Goal: Task Accomplishment & Management: Manage account settings

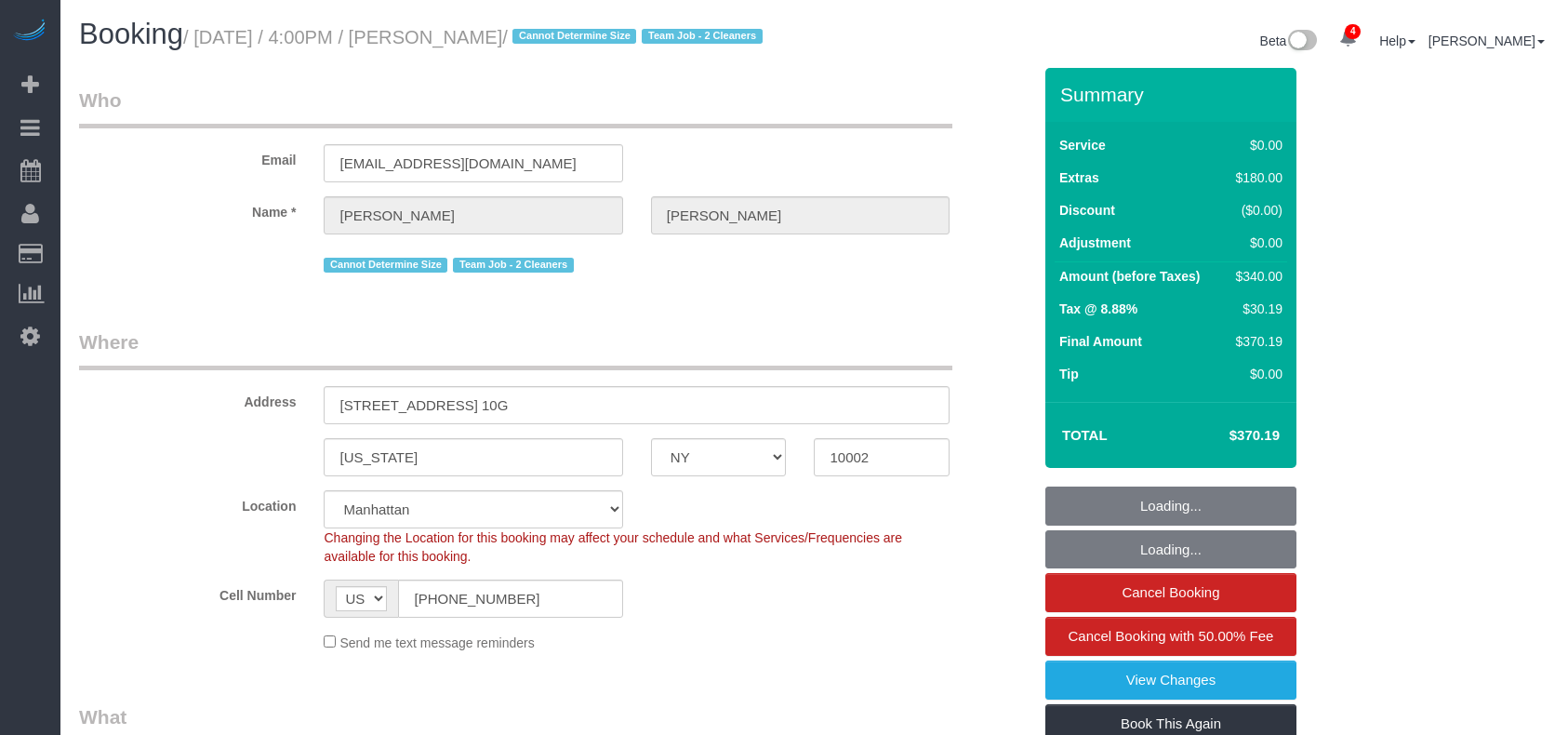
select select "NY"
select select "string:stripe-pm_1RjS4Z4VGloSiKo73pN9mV8I"
select select "spot1"
select select "number:89"
select select "number:90"
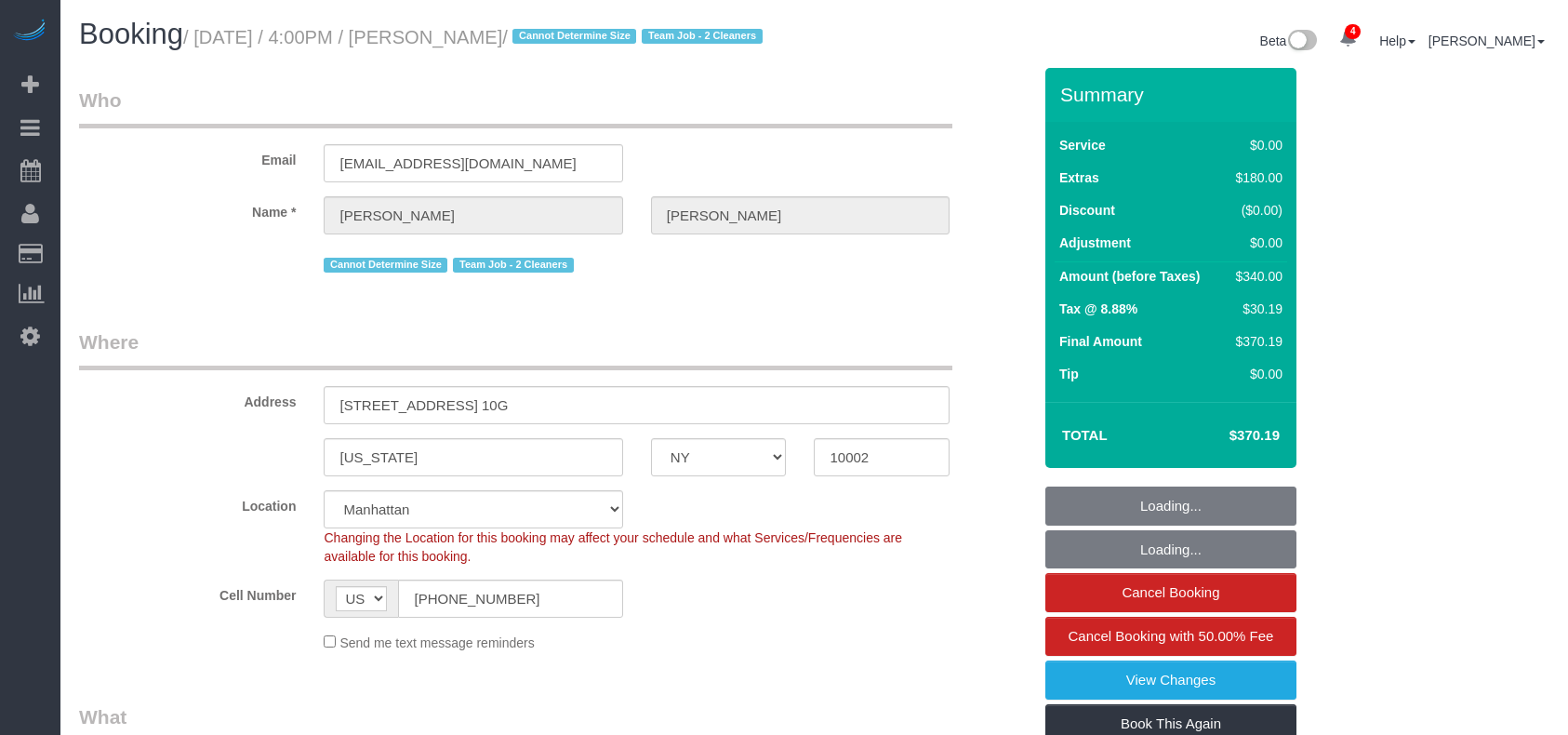
select select "number:15"
select select "number:5"
select select "1"
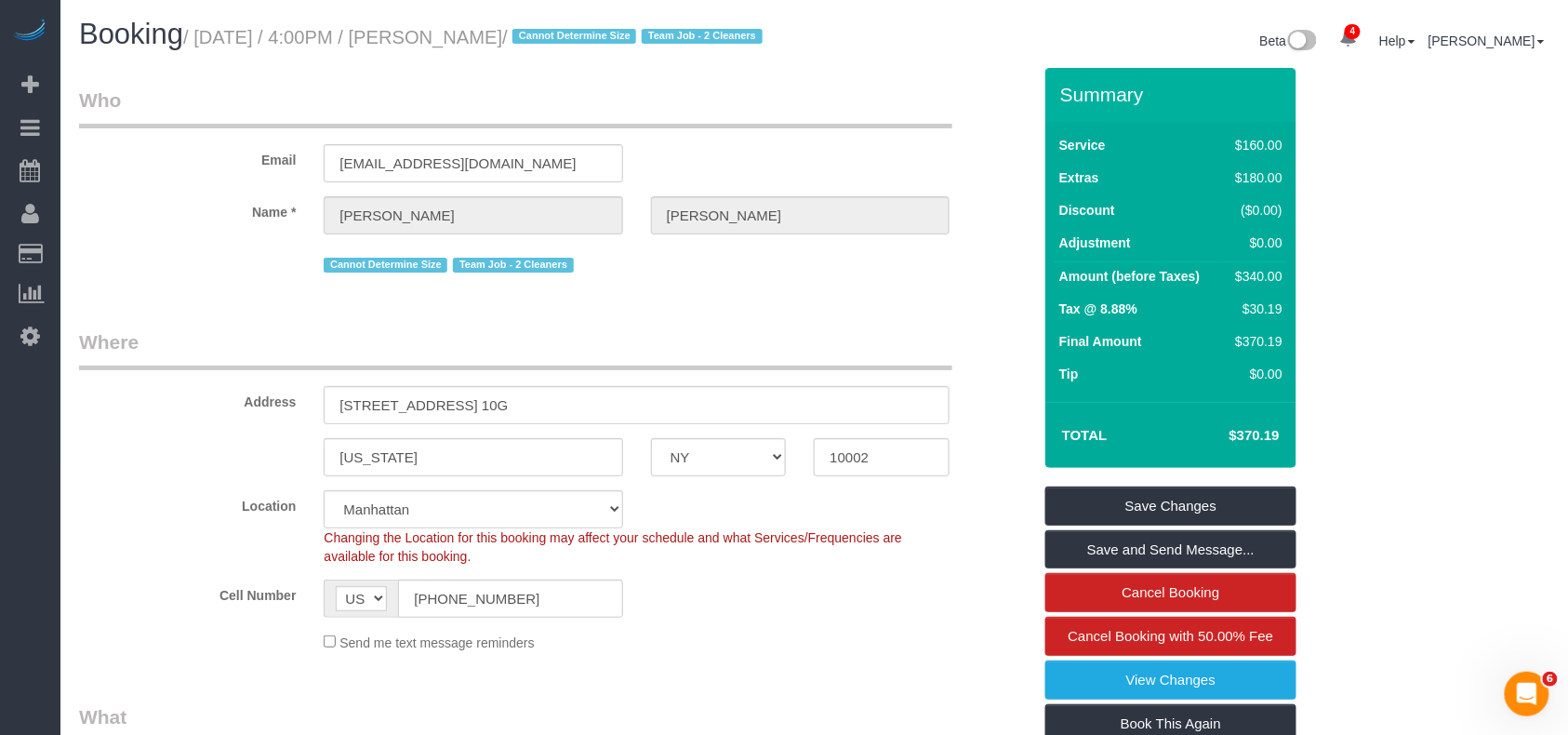
click at [749, 612] on div "Cell Number AF AL DZ AD AO AI AQ AG AR AM AW AU AT AZ BS BH BD BB BY BE BZ BJ B…" at bounding box center [555, 599] width 981 height 38
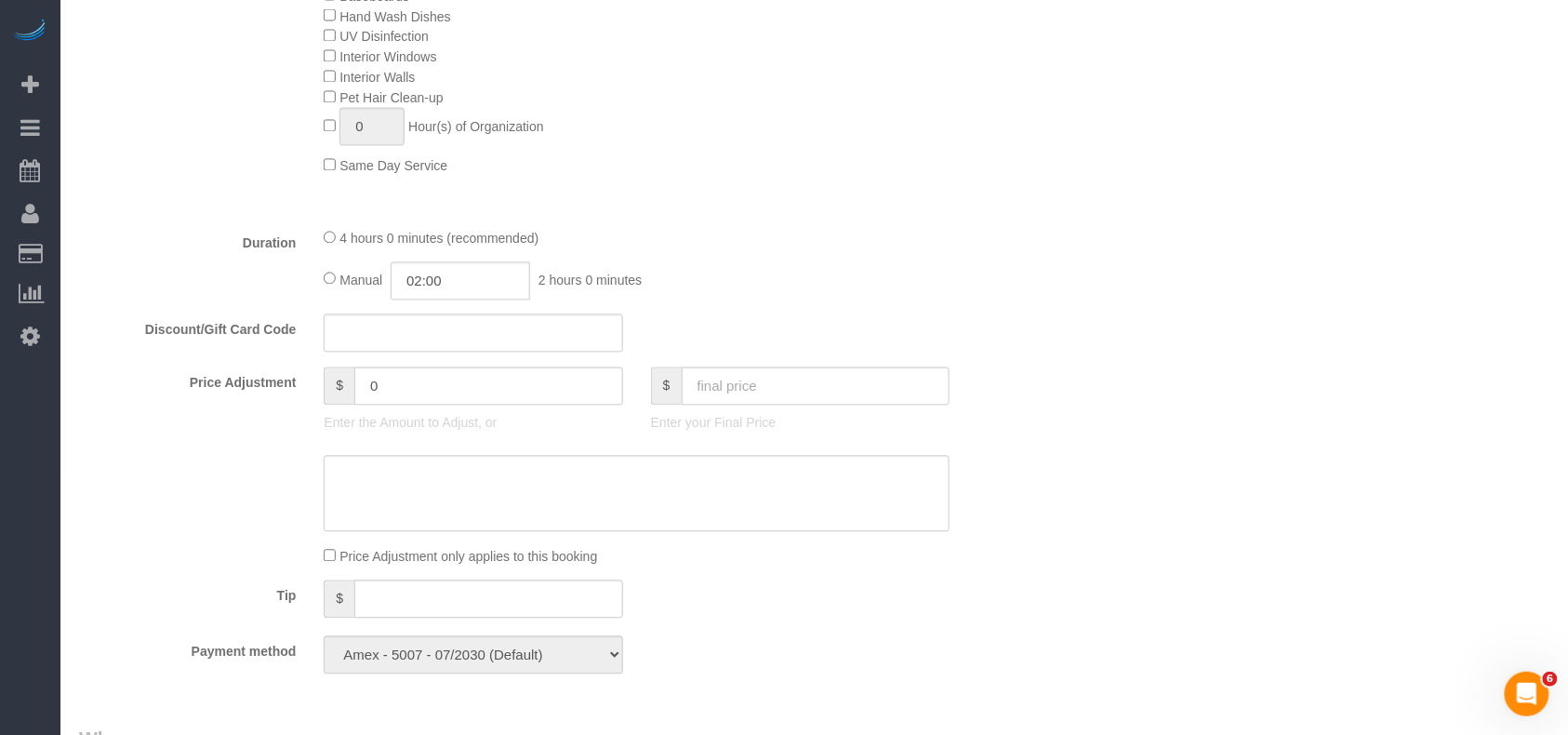
scroll to position [992, 0]
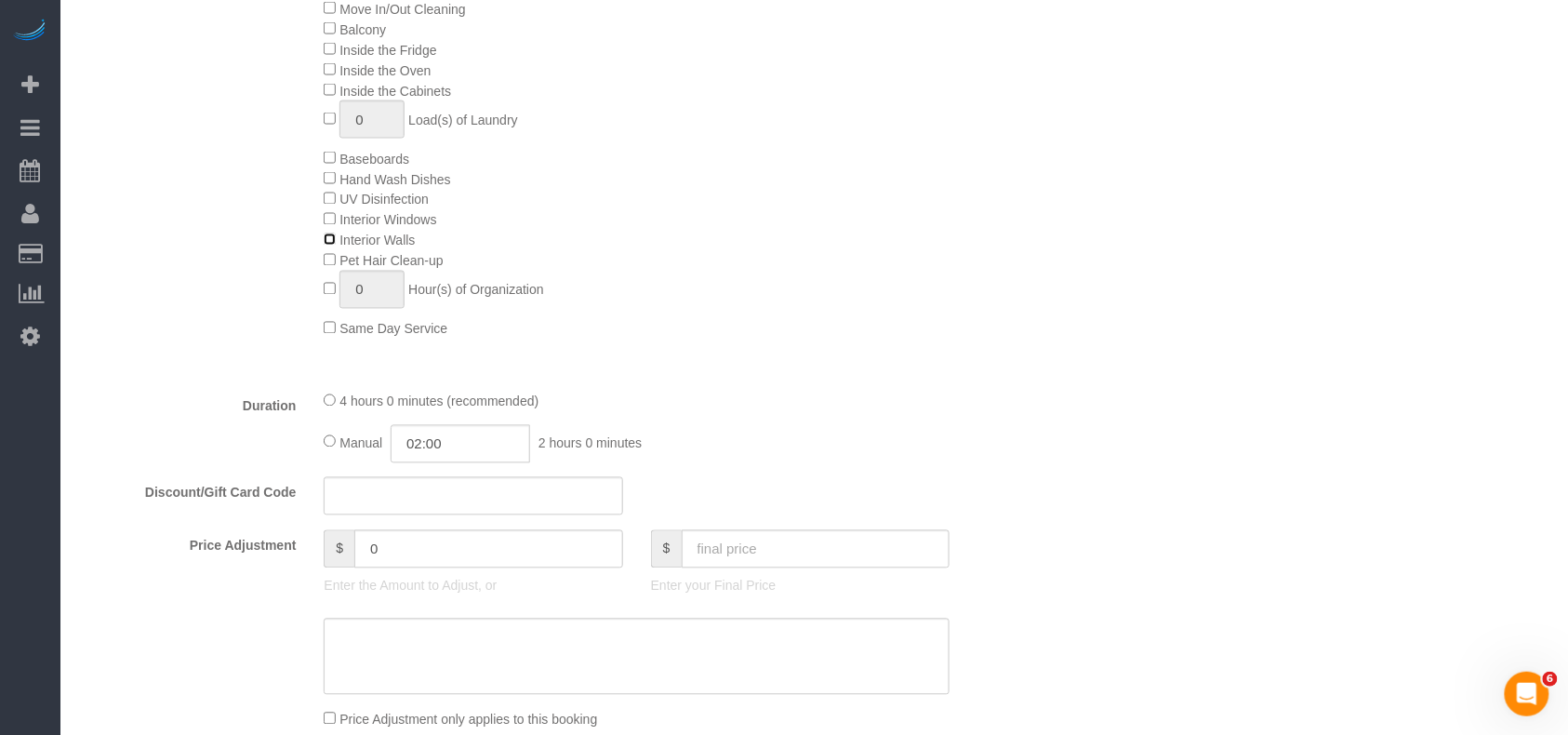
click at [332, 261] on div "Deep Cleaning (Most Popular) Move In/Out Cleaning Balcony Inside the Fridge Ins…" at bounding box center [677, 158] width 735 height 361
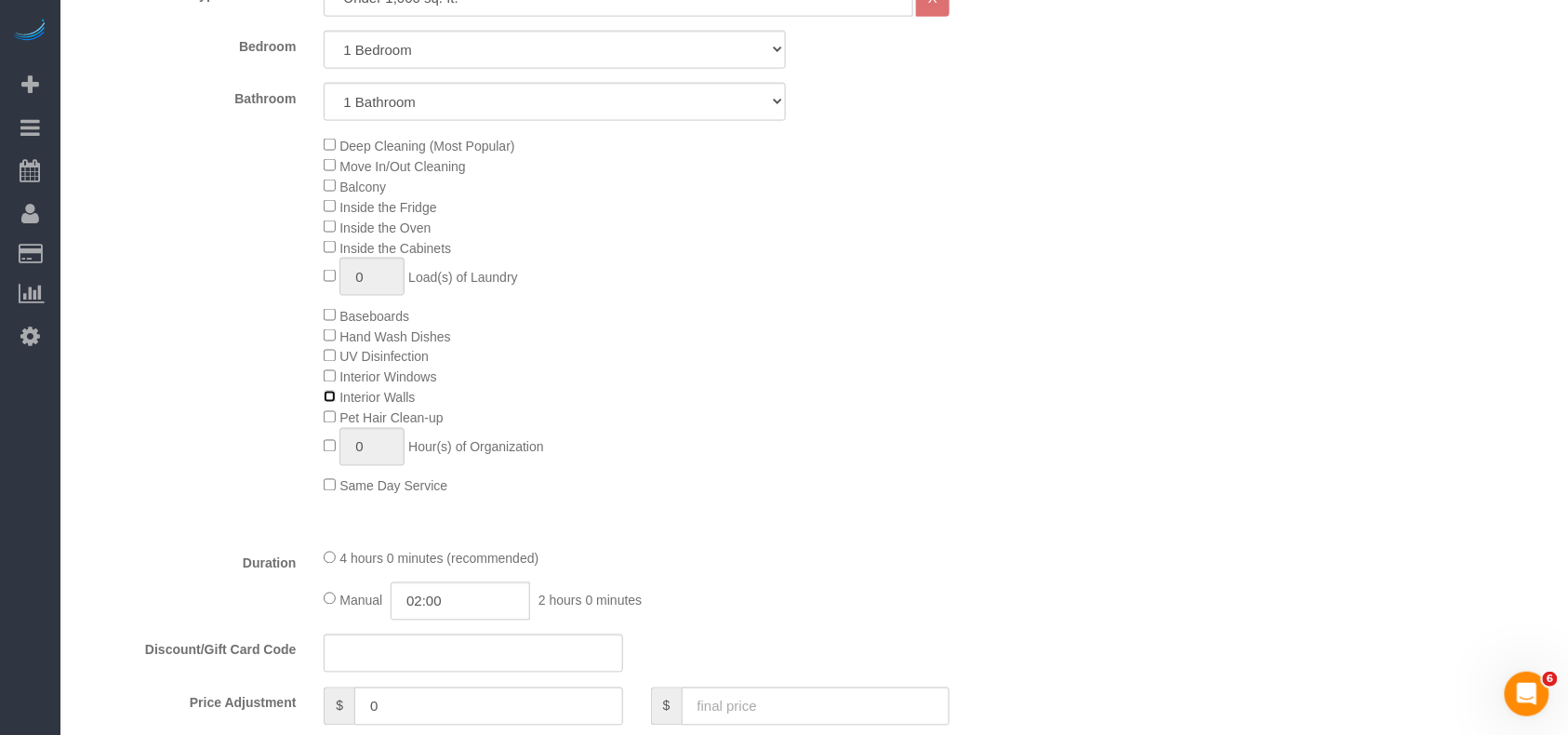
scroll to position [868, 0]
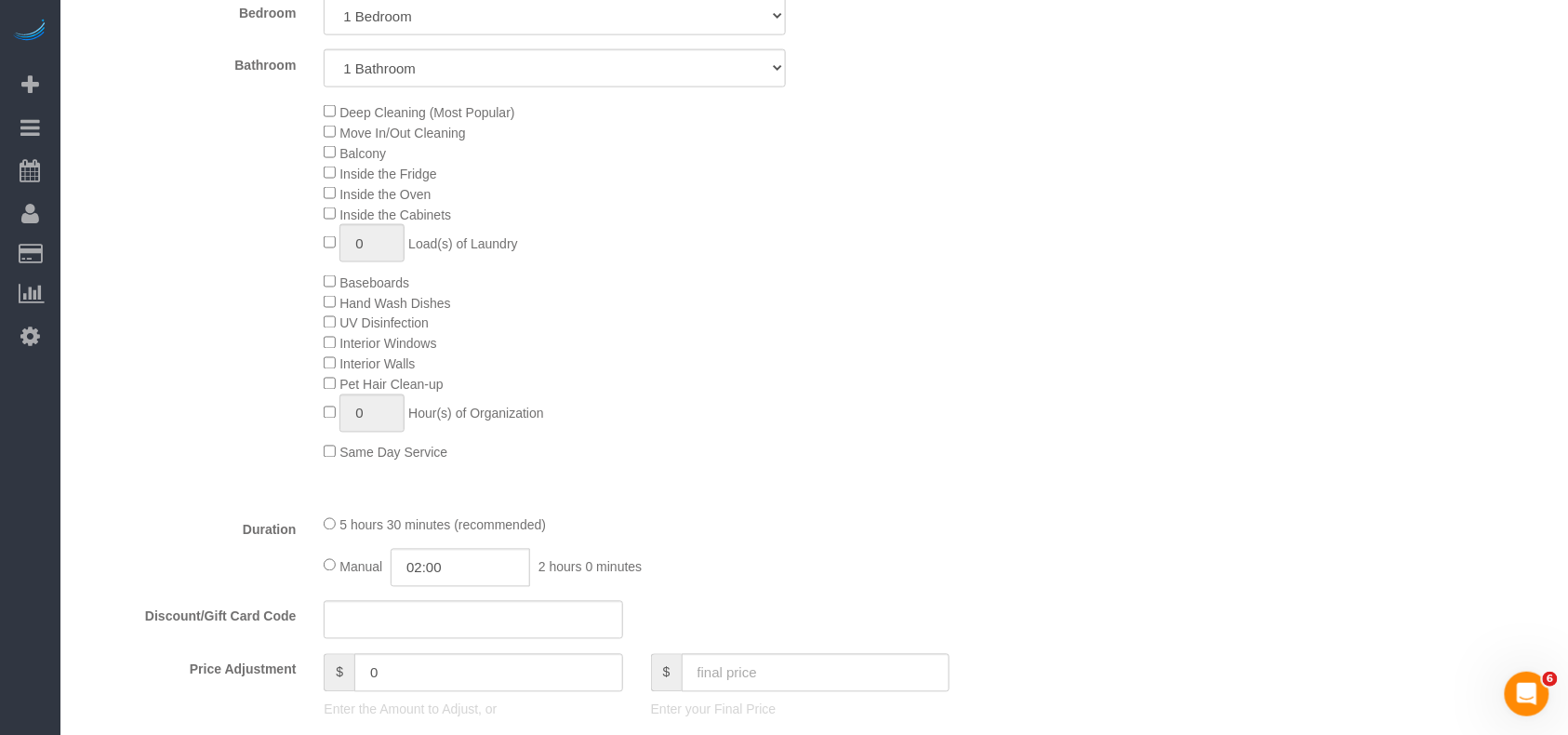
click at [663, 406] on div "Deep Cleaning (Most Popular) Move In/Out Cleaning Balcony Inside the Fridge Ins…" at bounding box center [677, 282] width 735 height 361
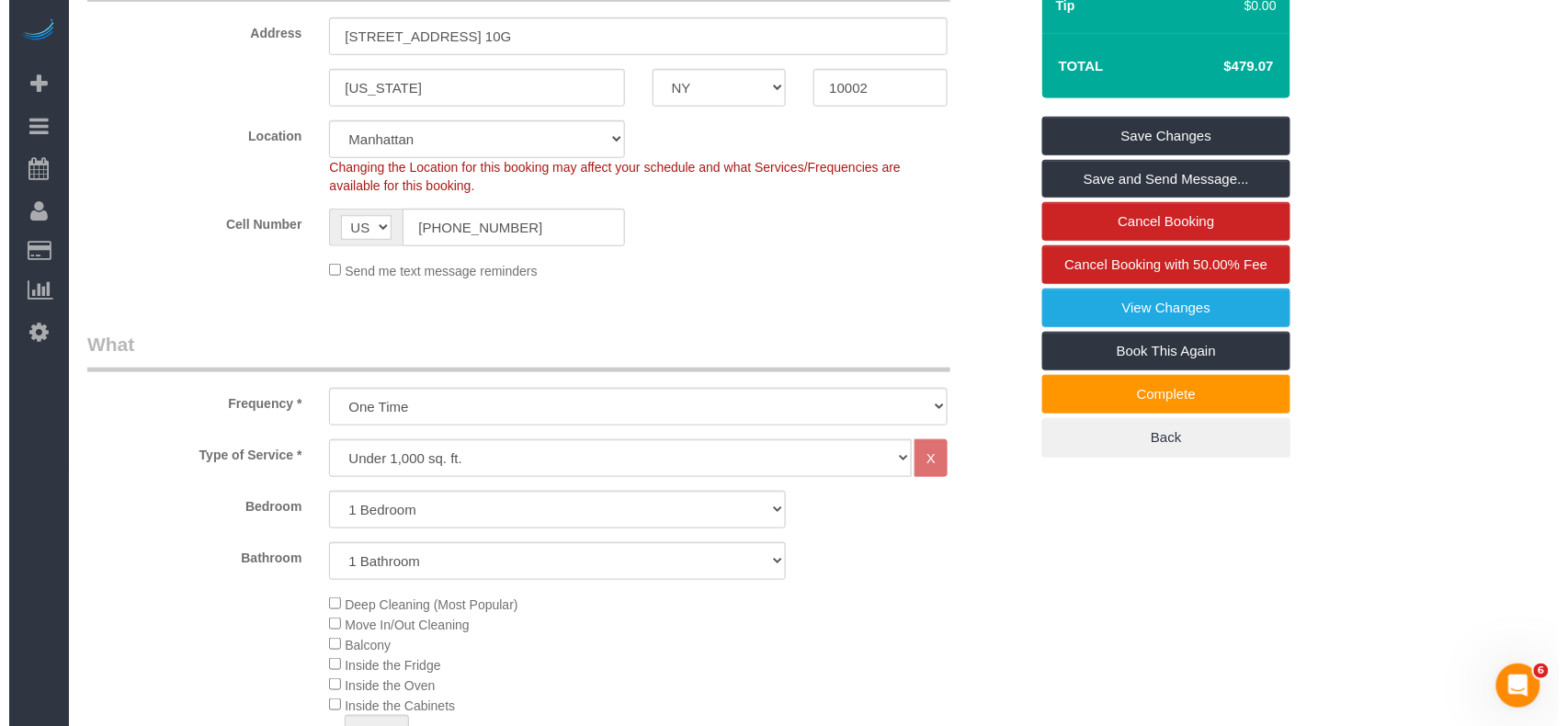
scroll to position [0, 0]
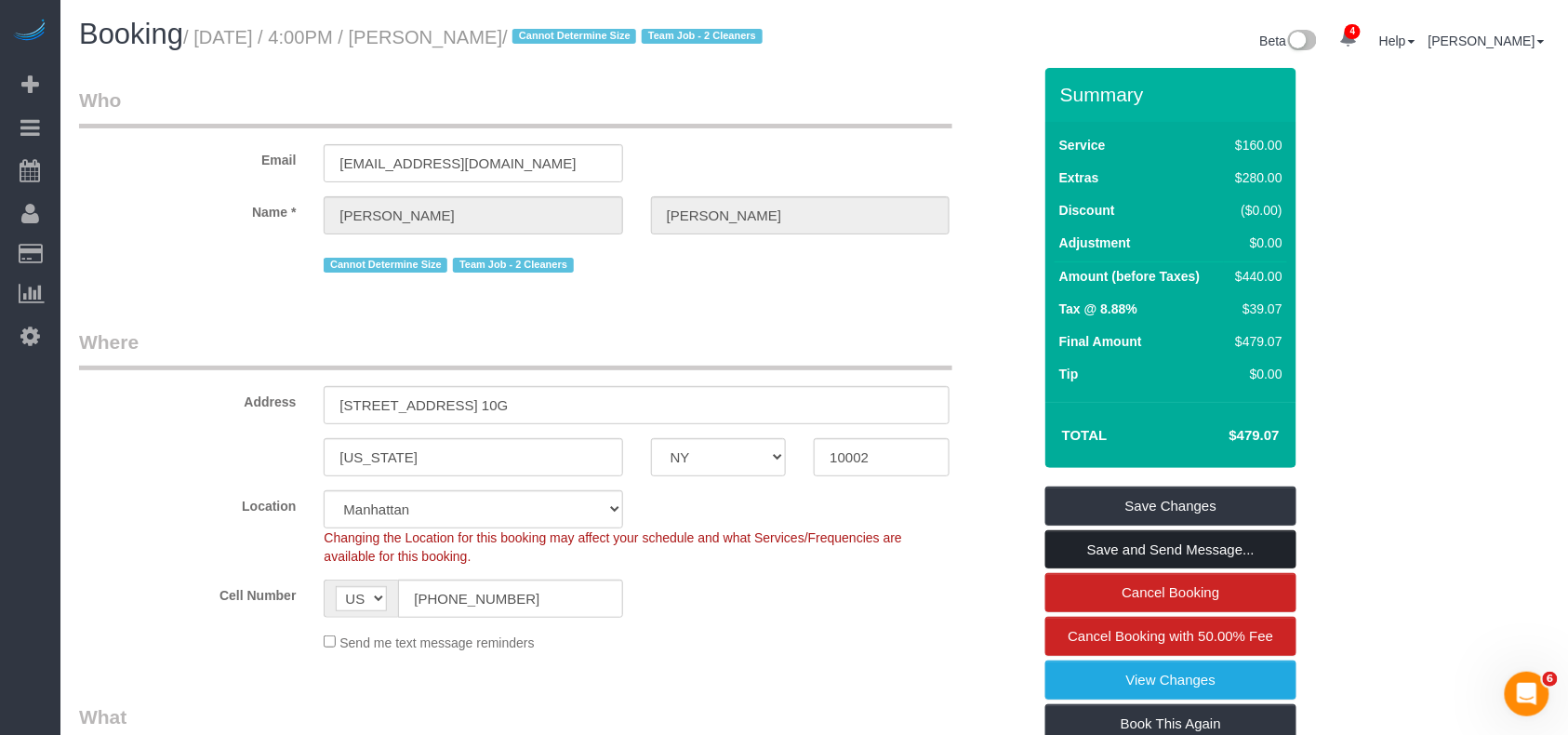
click at [1157, 568] on link "Save and Send Message..." at bounding box center [1171, 549] width 251 height 39
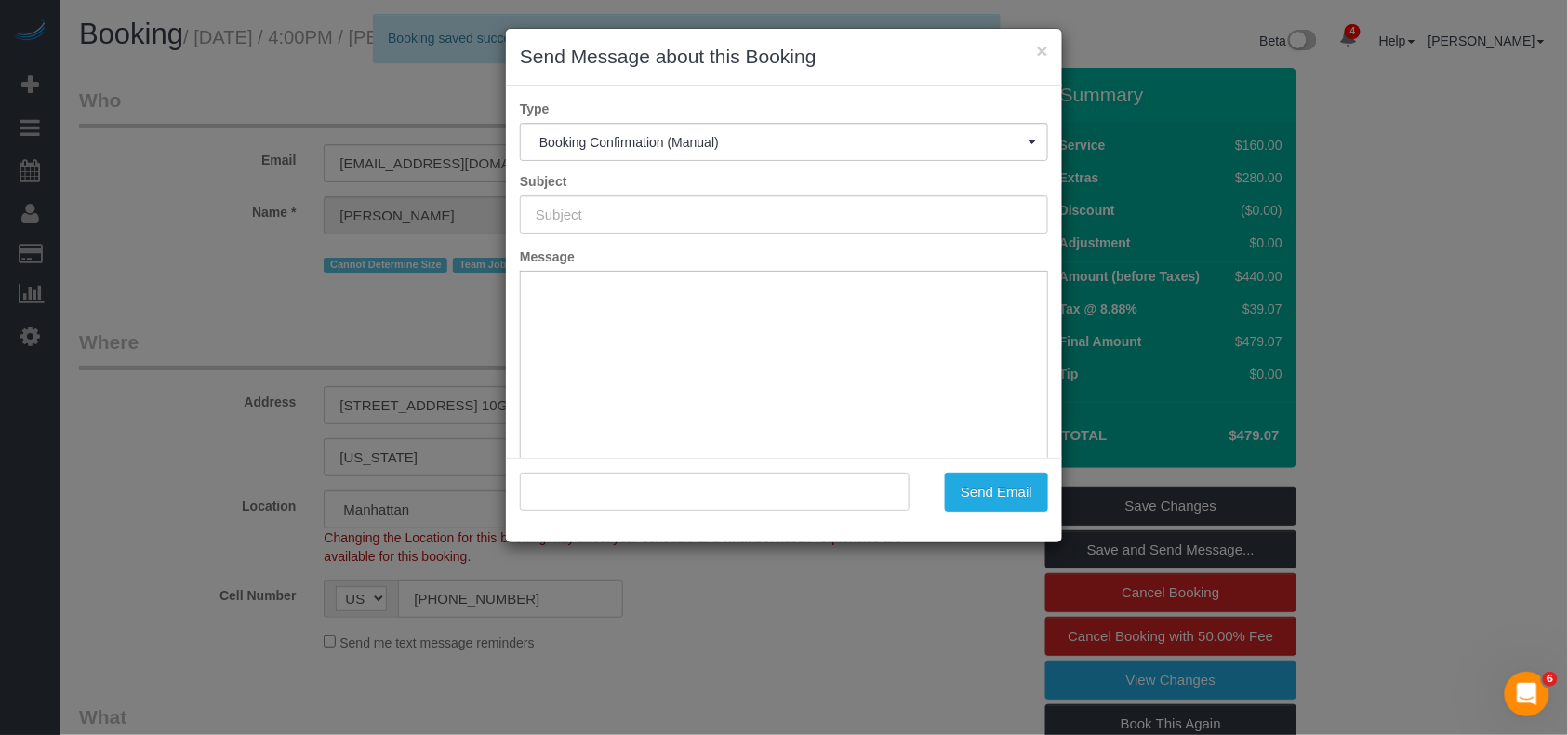
type input "Cleaning Confirmed for 08/27/2025 at 4:00pm"
type input ""Samira Ahmed" <samiraahmed101@gmail.com>"
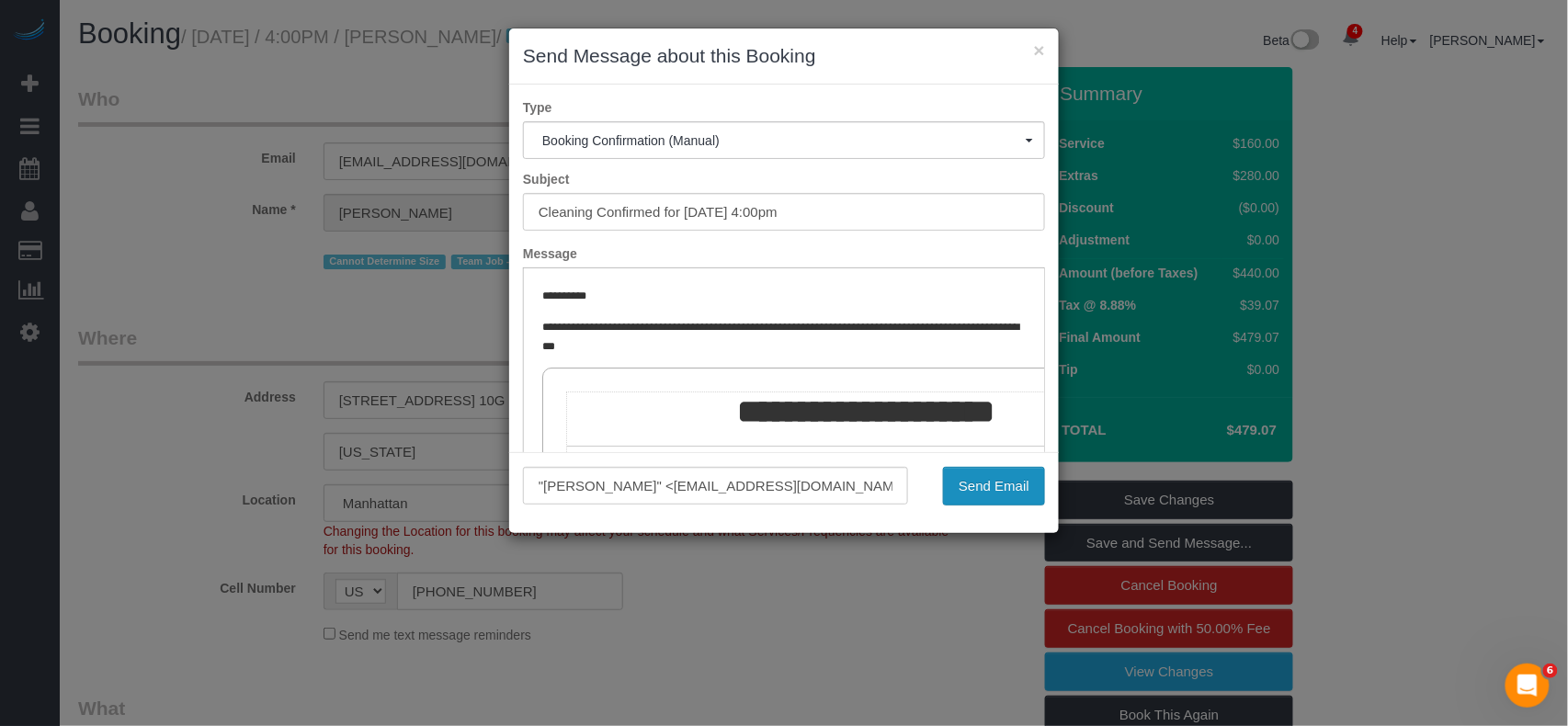
click at [1003, 486] on button "Send Email" at bounding box center [994, 486] width 102 height 38
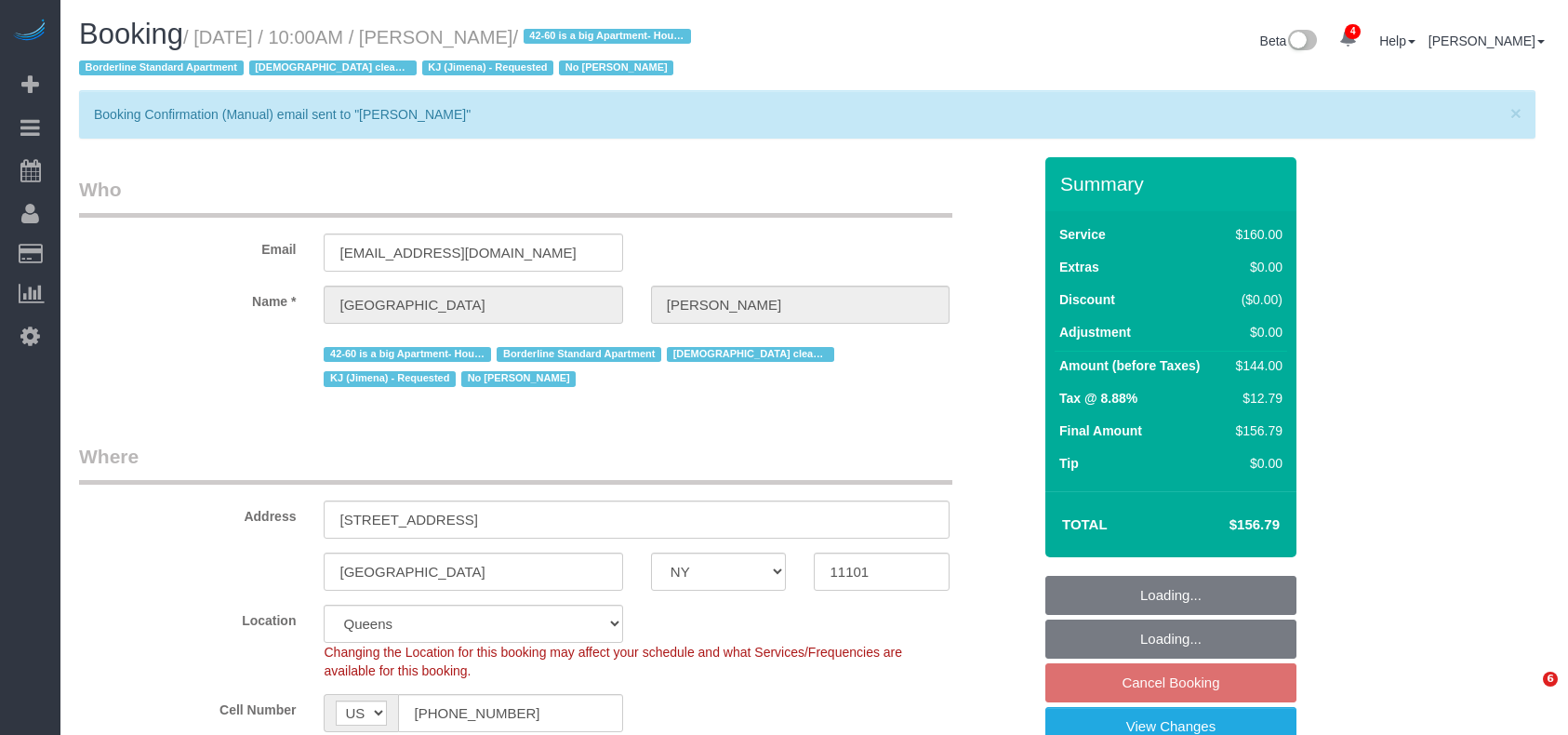
select select "NY"
select select "string:stripe-pm_1Pgapu4VGloSiKo7IXwbwPDU"
select select "object:2366"
select select "spot58"
select select "number:89"
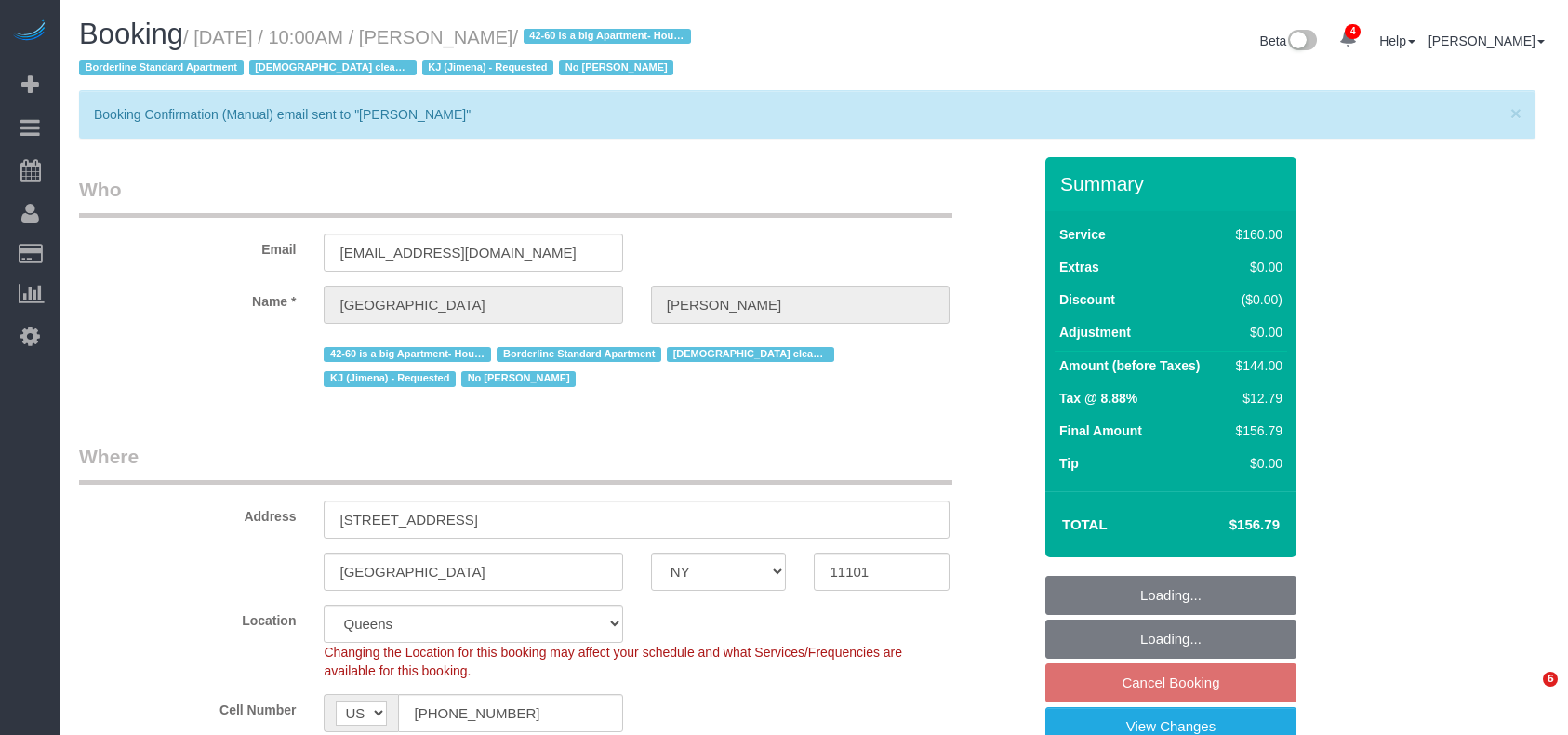
select select "number:90"
select select "number:15"
select select "number:7"
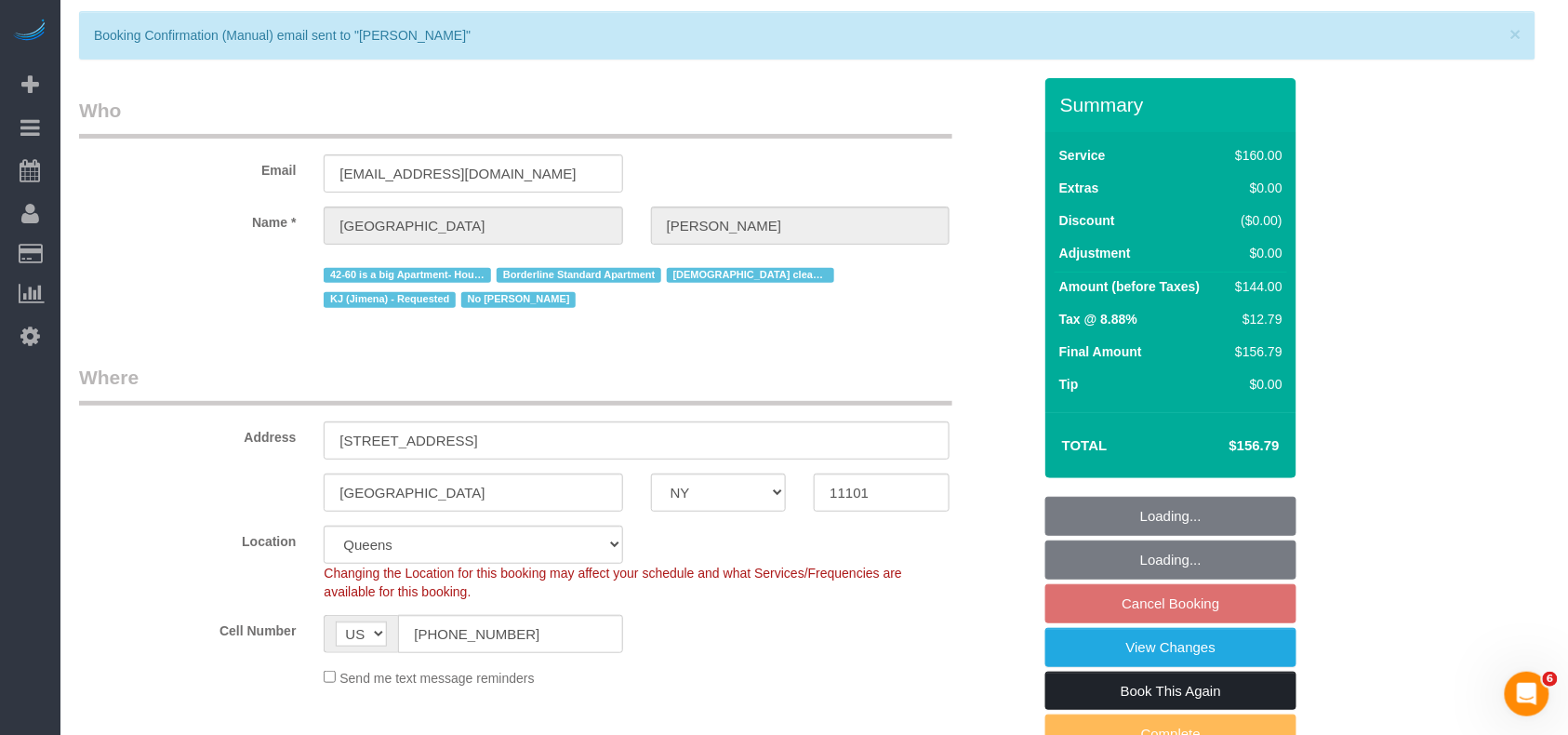
scroll to position [123, 0]
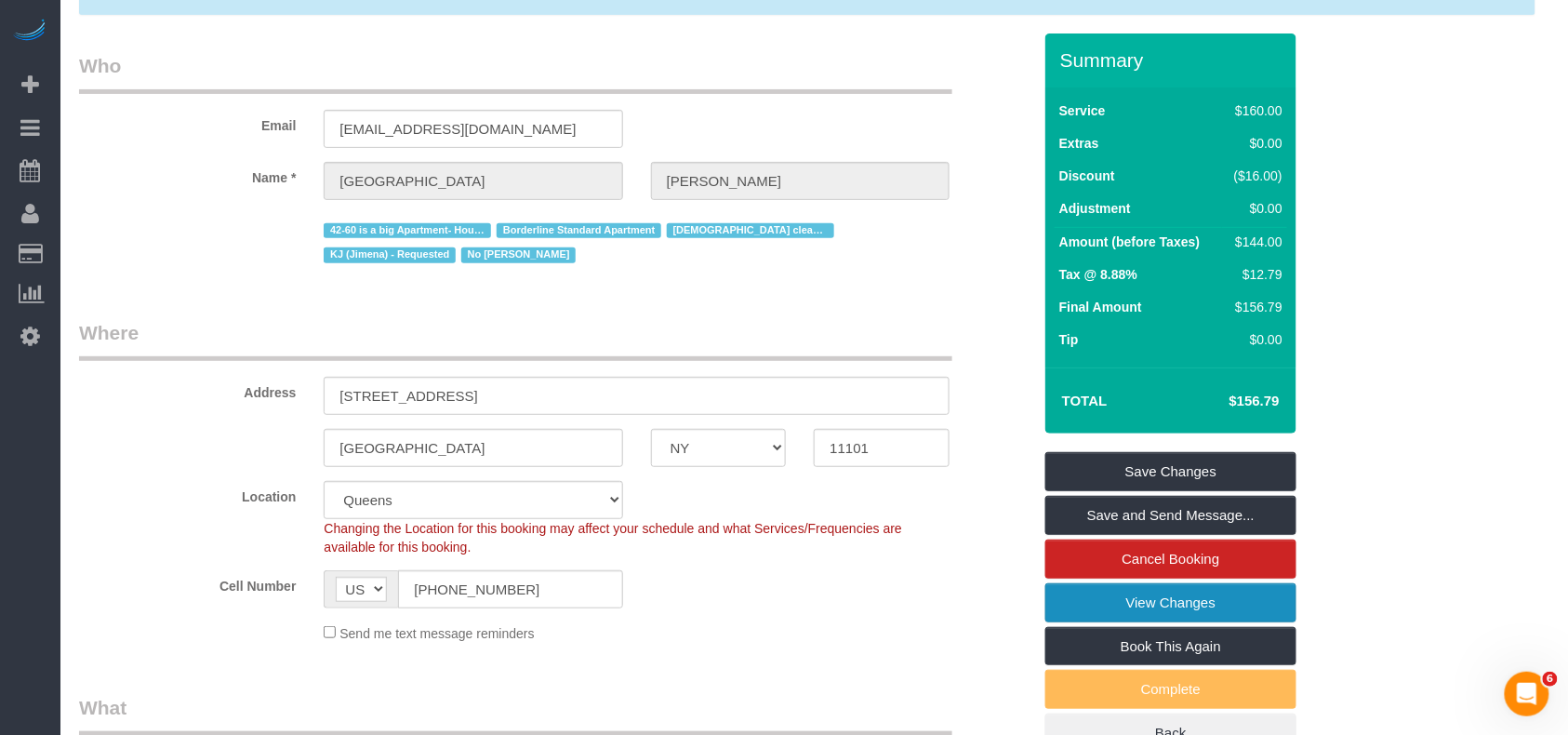
click at [1148, 608] on link "View Changes" at bounding box center [1171, 603] width 251 height 39
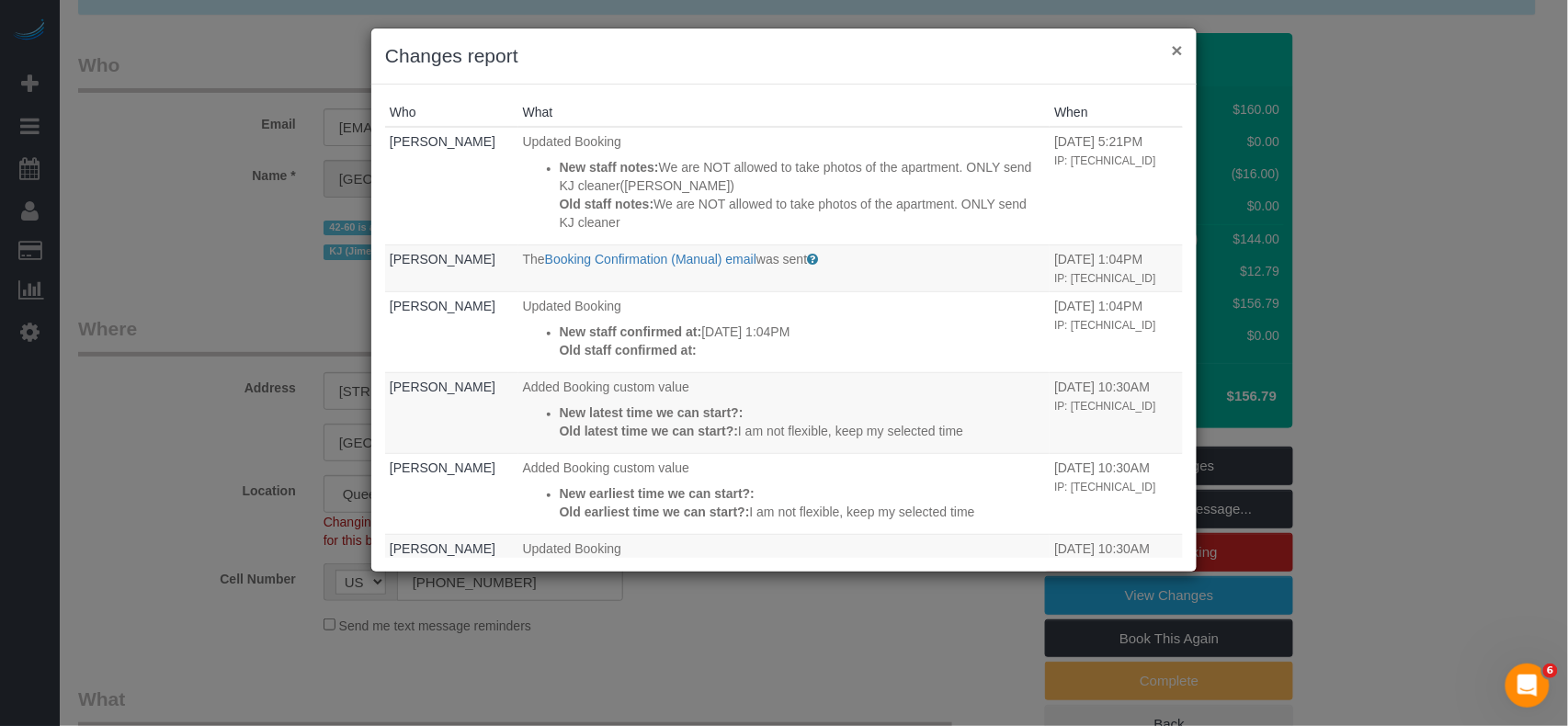
click at [1173, 48] on button "×" at bounding box center [1176, 50] width 11 height 20
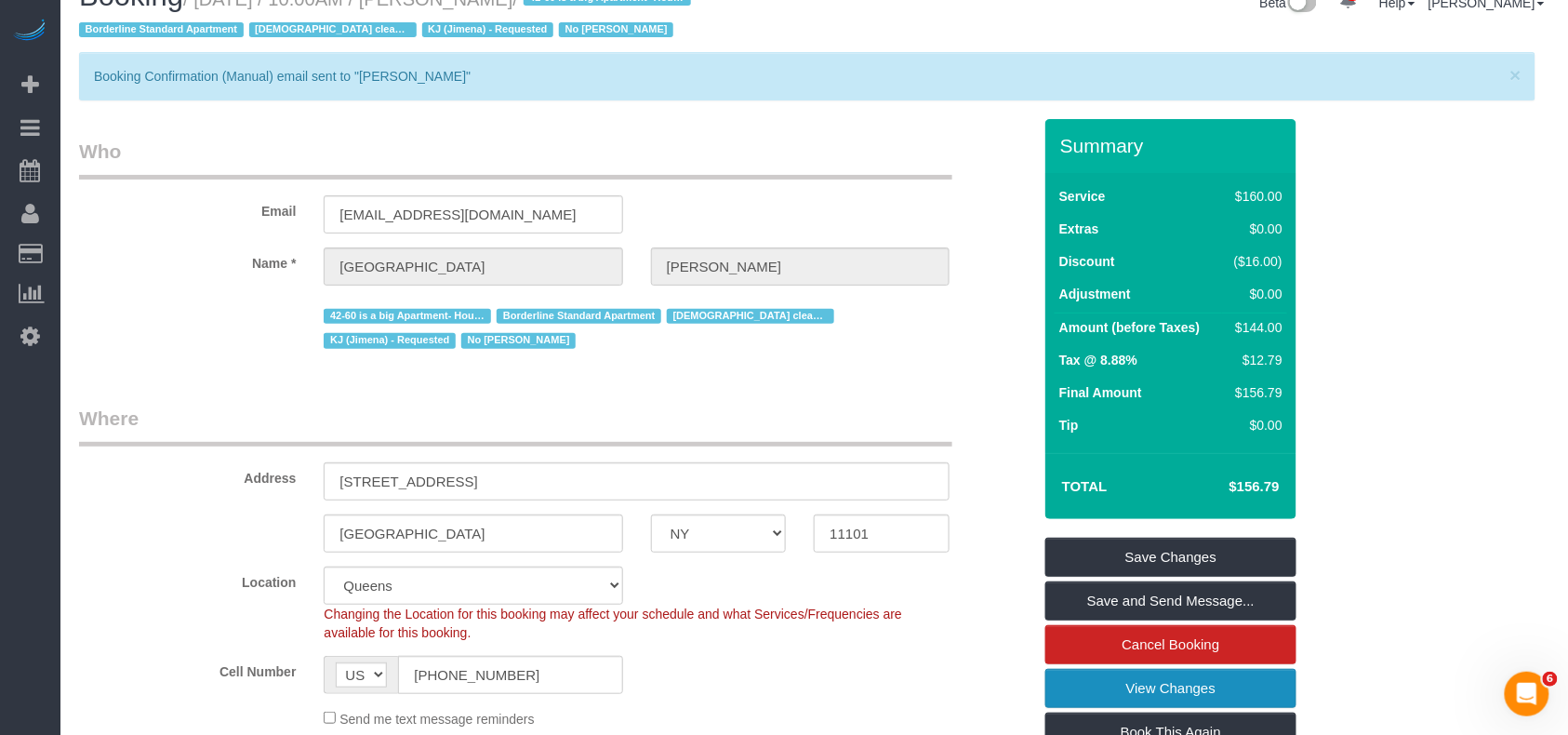
scroll to position [0, 0]
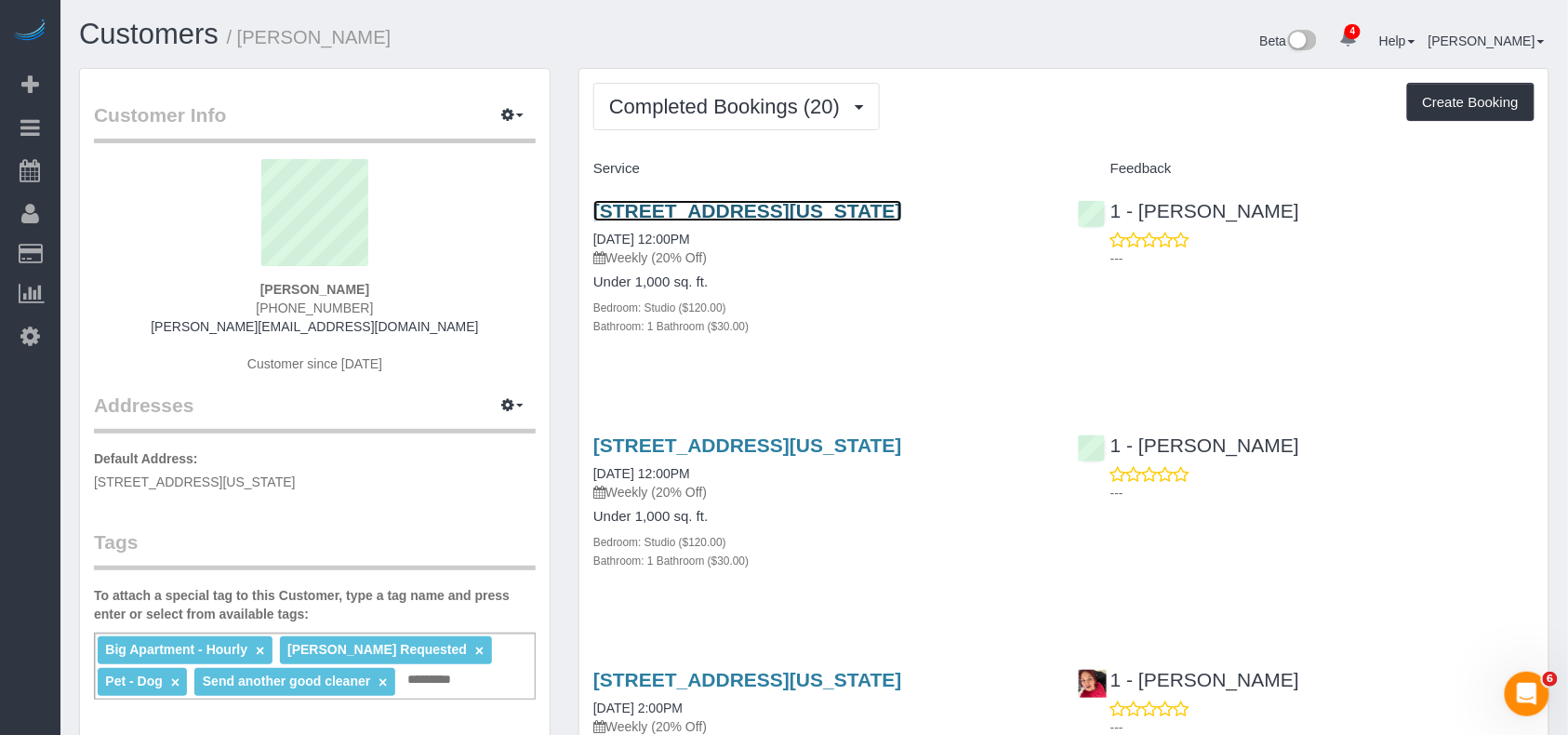
click at [738, 208] on link "153 Bowery, Apt. 6, New York, NY 10002" at bounding box center [748, 210] width 309 height 21
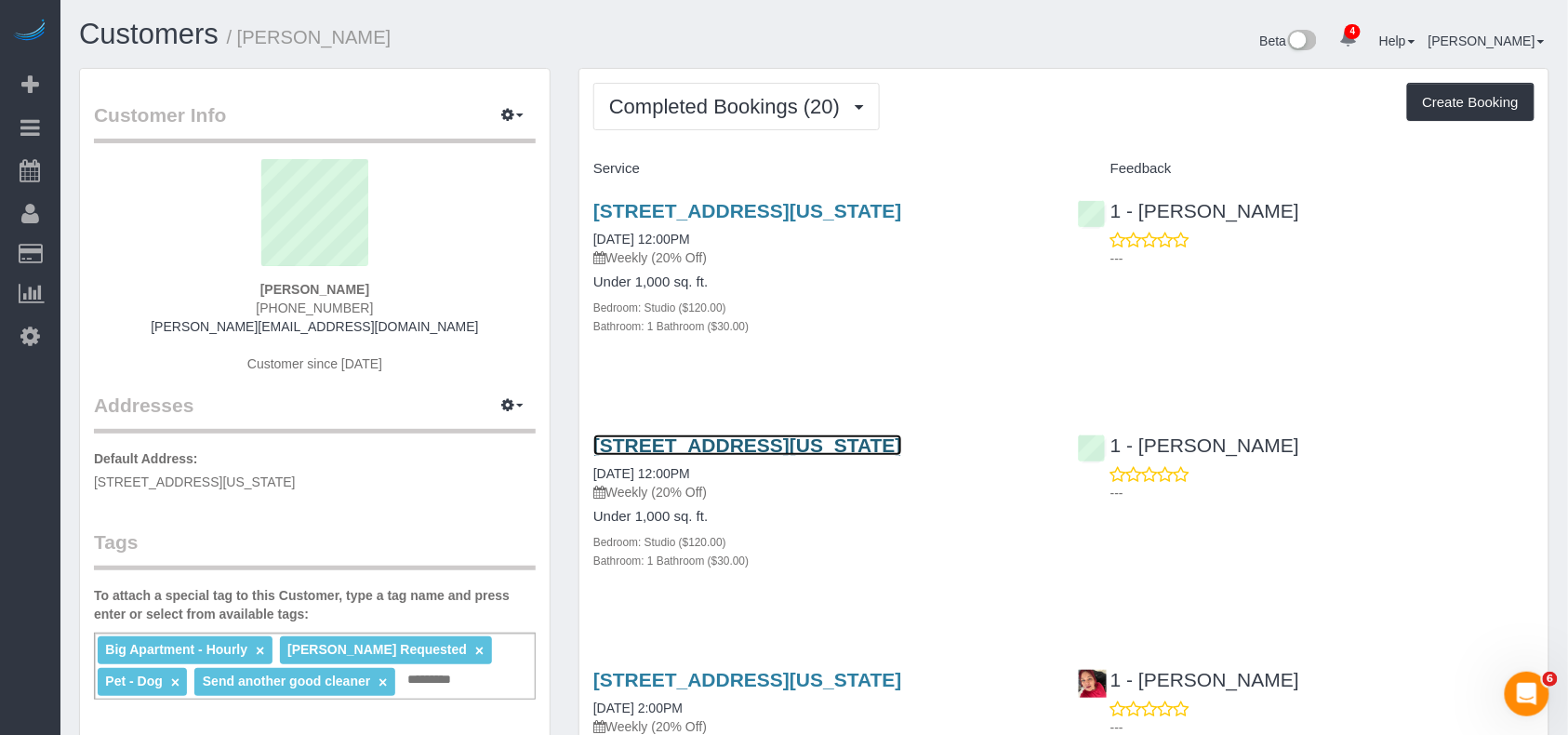
click at [727, 446] on link "153 Bowery, Apt. 6, New York, NY 10002" at bounding box center [748, 444] width 309 height 21
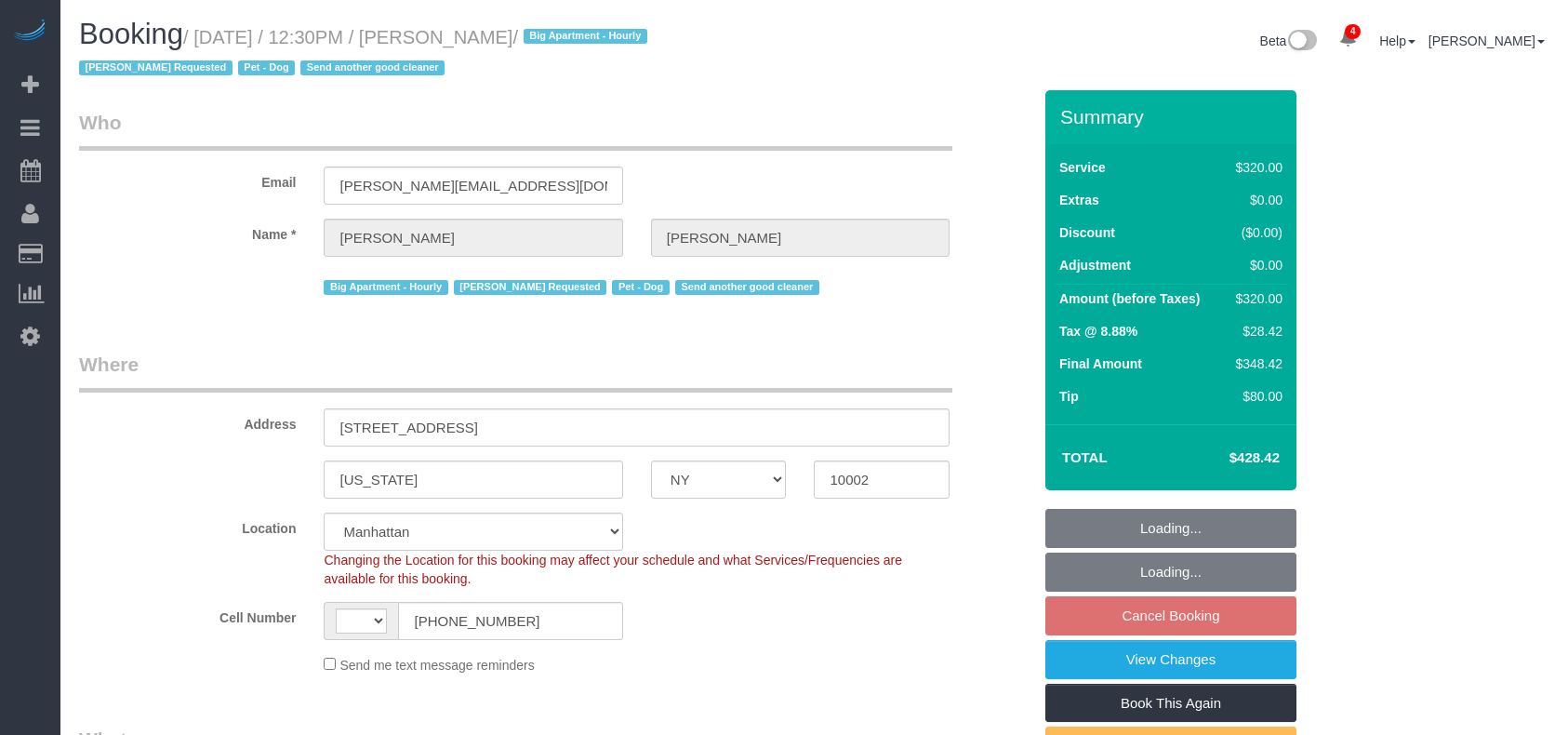
select select "NY"
select select "string:[GEOGRAPHIC_DATA]"
select select "string:stripe-pm_1RnPJq4VGloSiKo7PgNCzlxG"
select select "2"
select select "number:60"
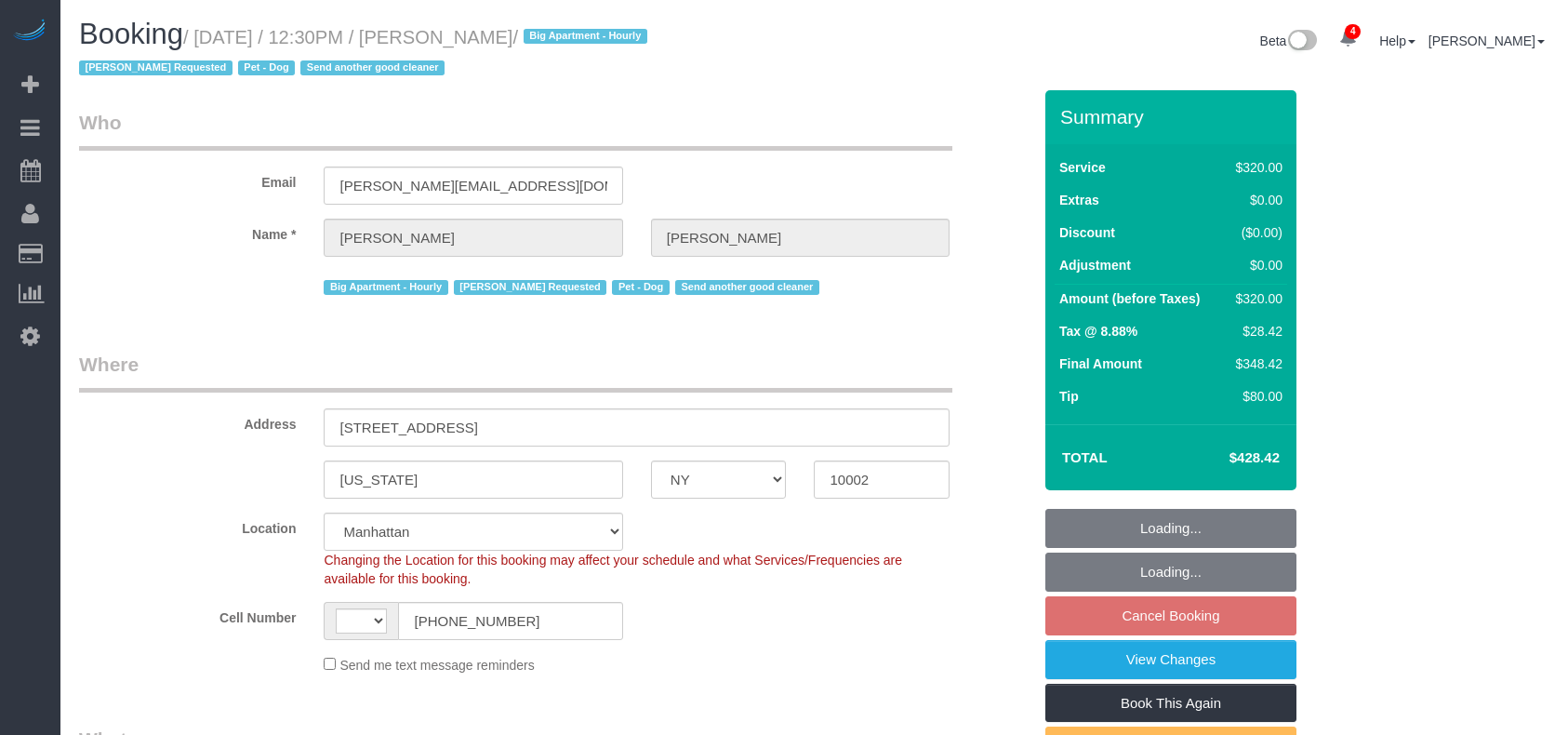
select select "number:75"
select select "number:13"
select select "number:7"
select select "object:966"
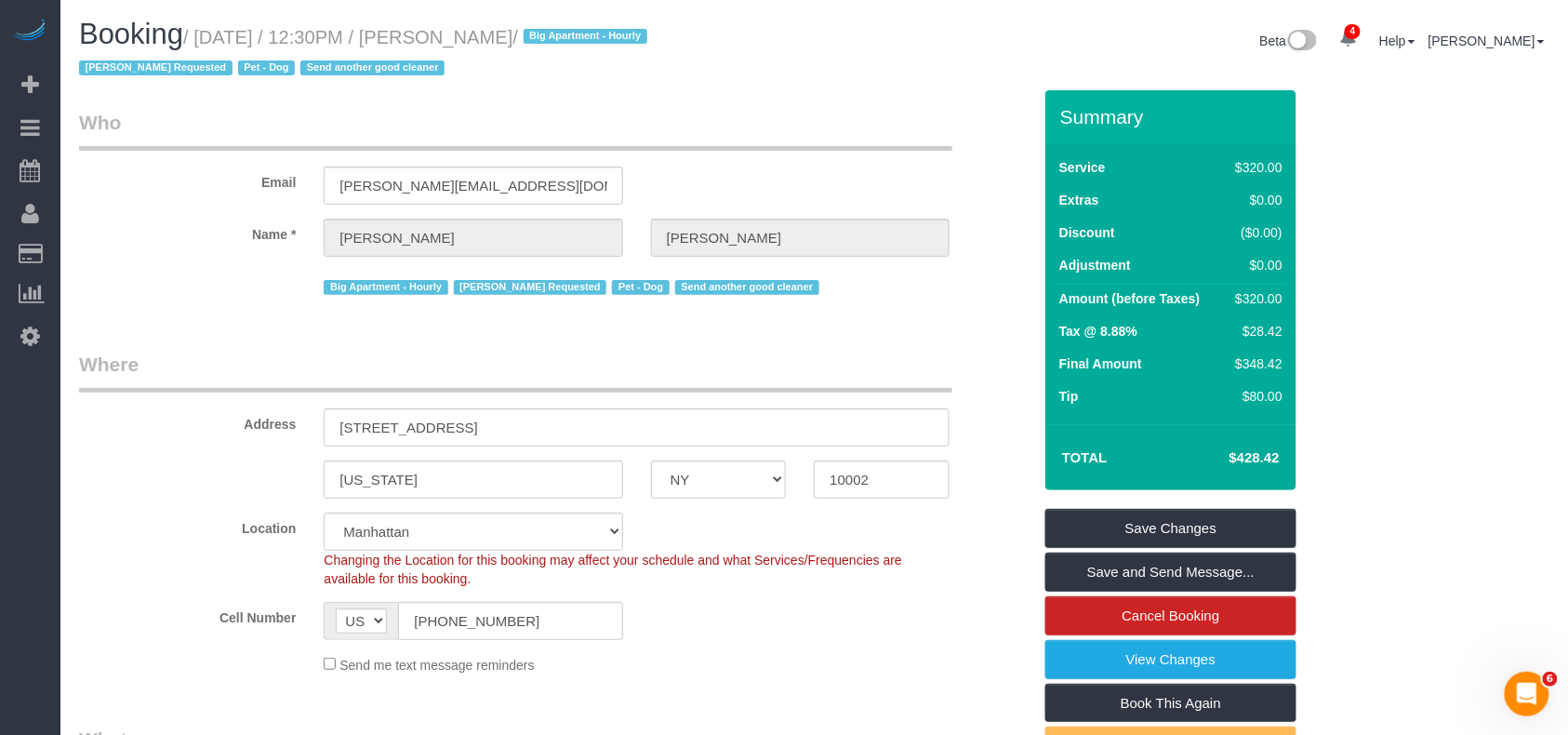
click at [763, 645] on sui-booking-location "Location [GEOGRAPHIC_DATA] [GEOGRAPHIC_DATA] [GEOGRAPHIC_DATA] [GEOGRAPHIC_DATA…" at bounding box center [555, 594] width 953 height 162
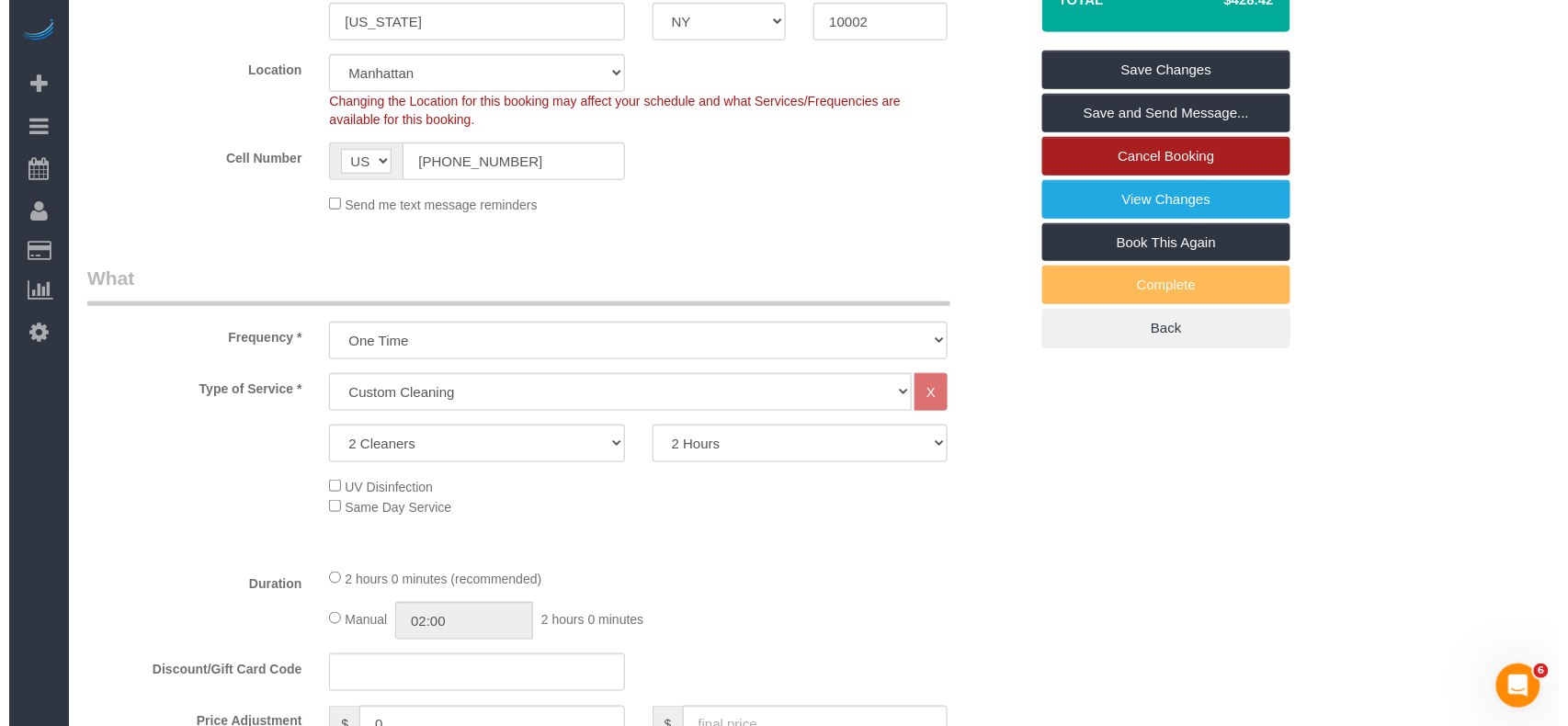
scroll to position [207, 0]
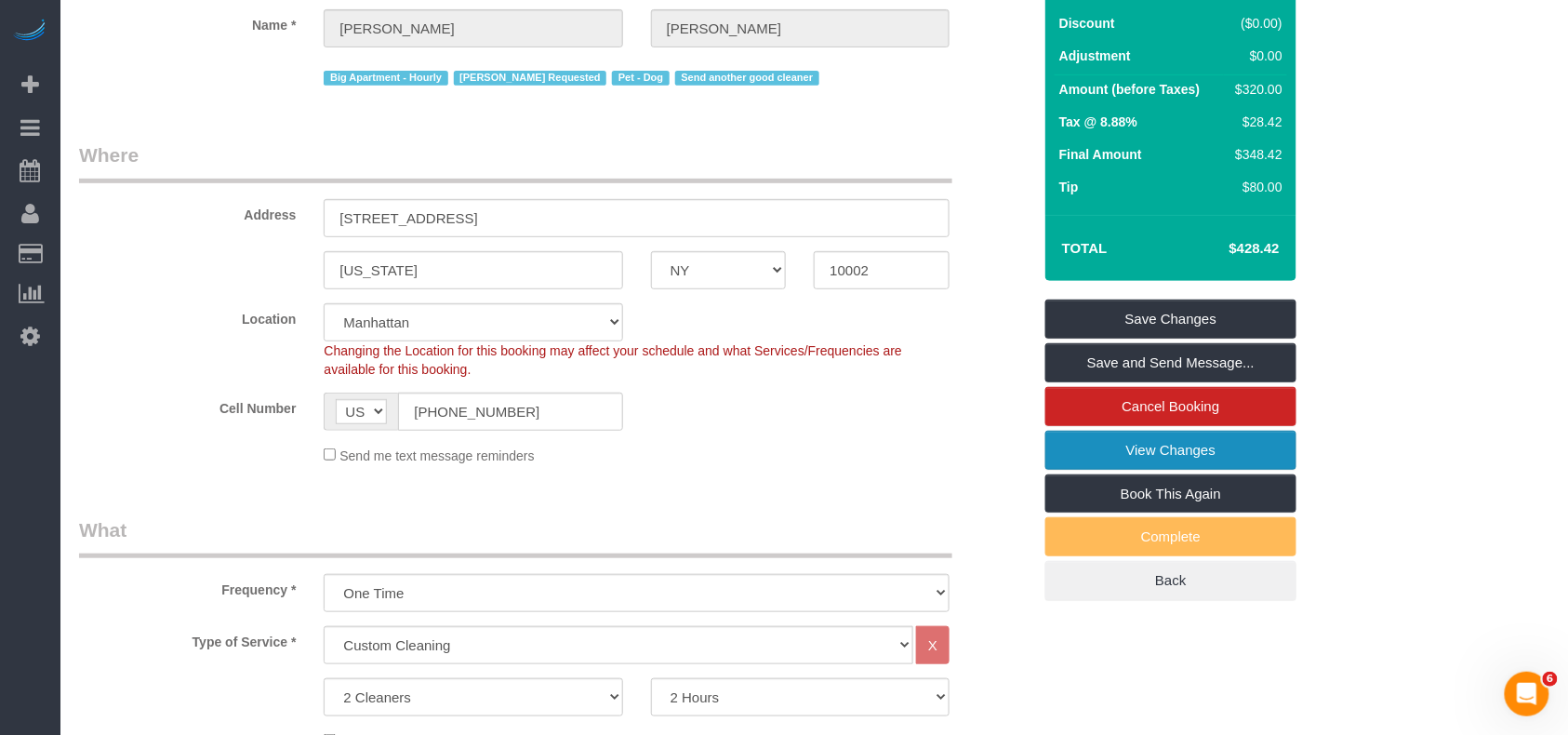
click at [1172, 445] on link "View Changes" at bounding box center [1171, 450] width 251 height 39
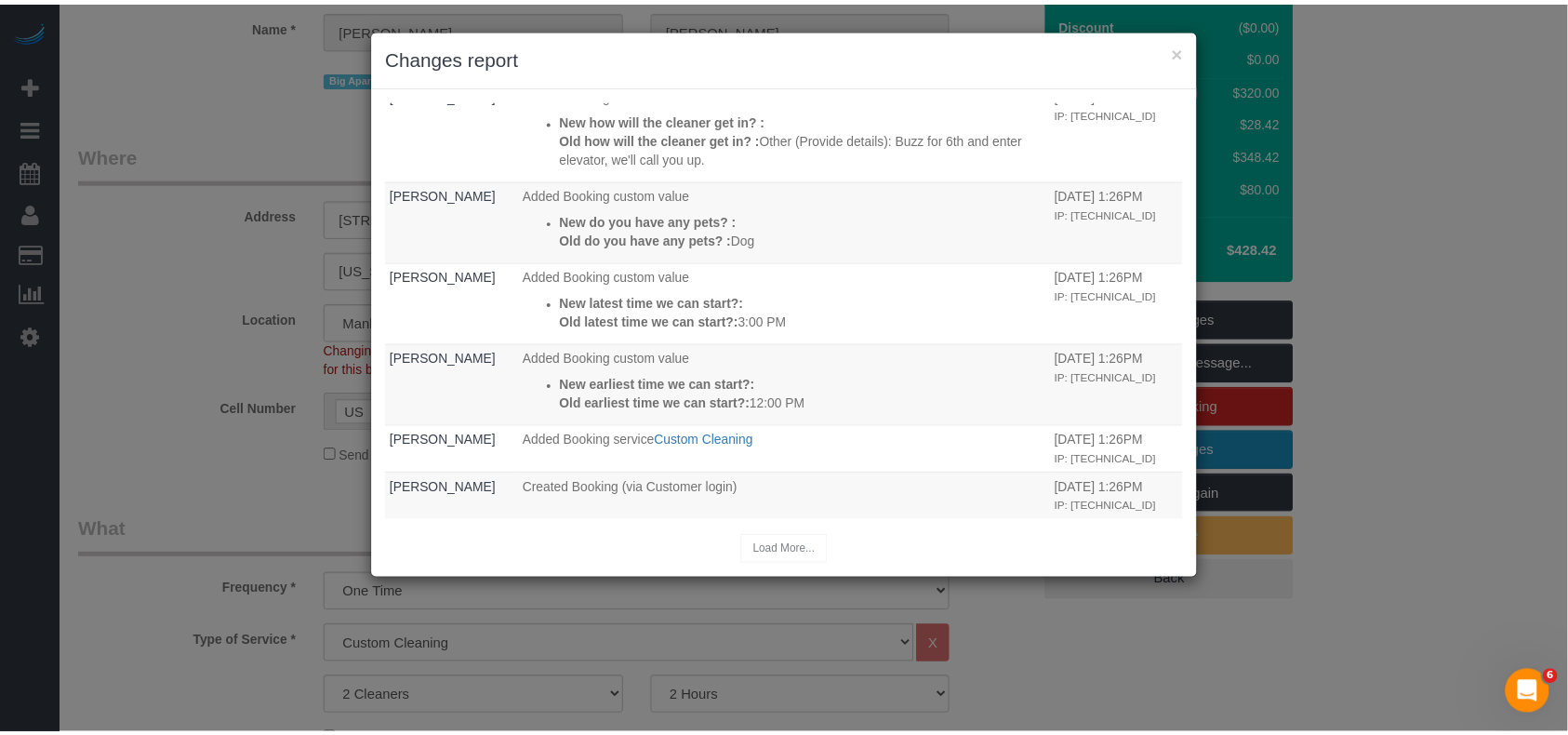
scroll to position [0, 0]
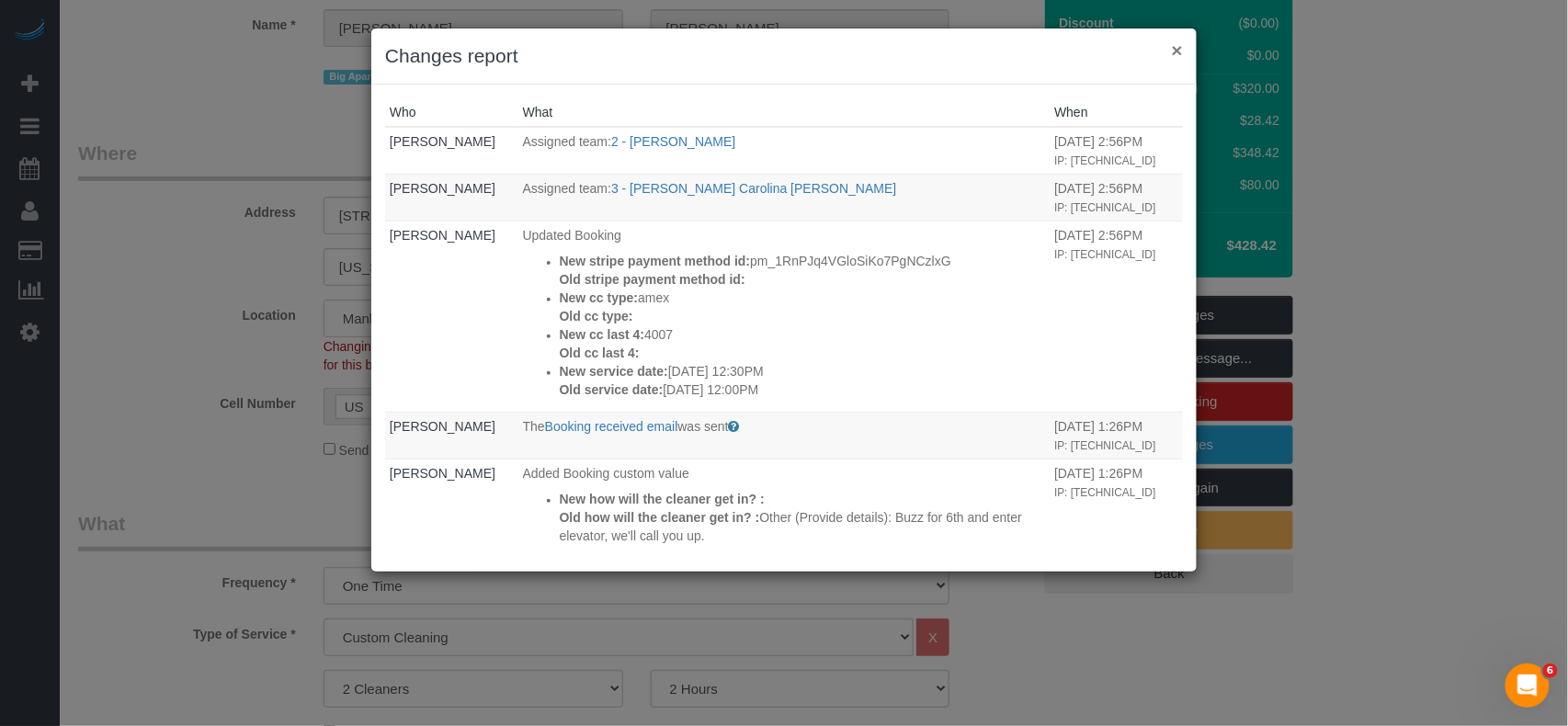
click at [1177, 46] on button "×" at bounding box center [1176, 50] width 11 height 20
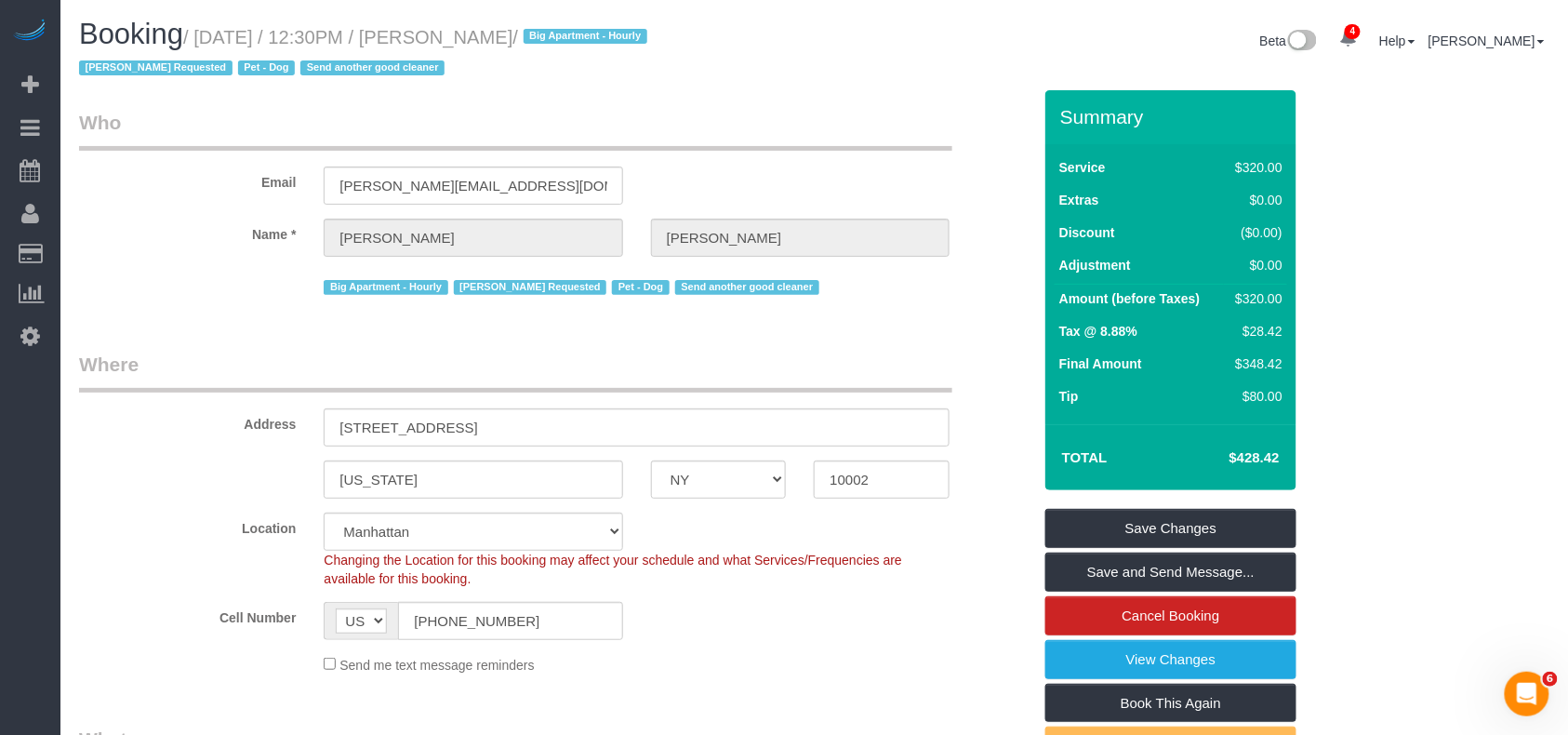
drag, startPoint x: 563, startPoint y: 37, endPoint x: 446, endPoint y: 32, distance: 117.1
click at [446, 32] on small "/ August 29, 2025 / 12:30PM / Jeffrey Rogers / Big Apartment - Hourly Nicholas …" at bounding box center [365, 53] width 573 height 52
copy small "Jeffrey Rogers"
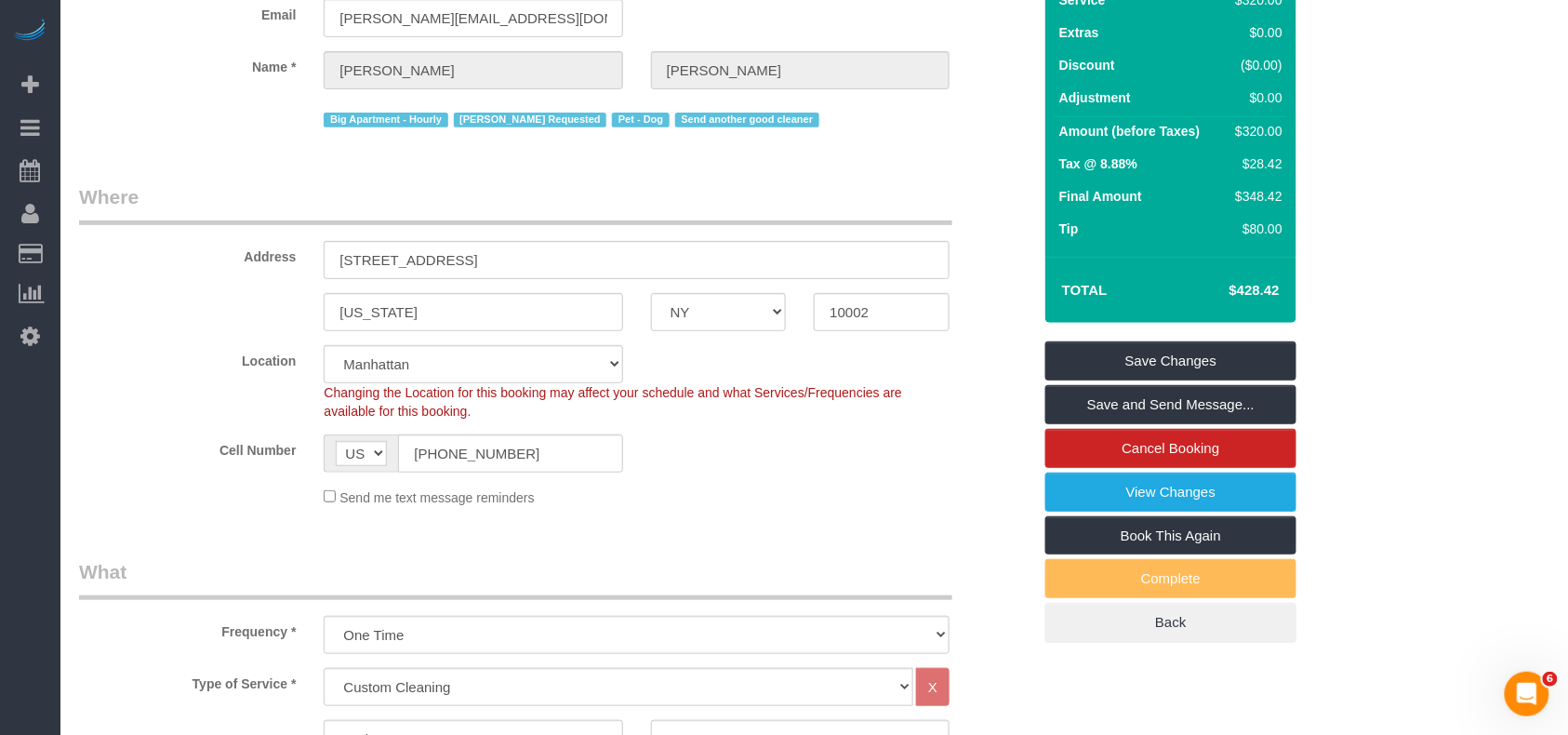
scroll to position [123, 0]
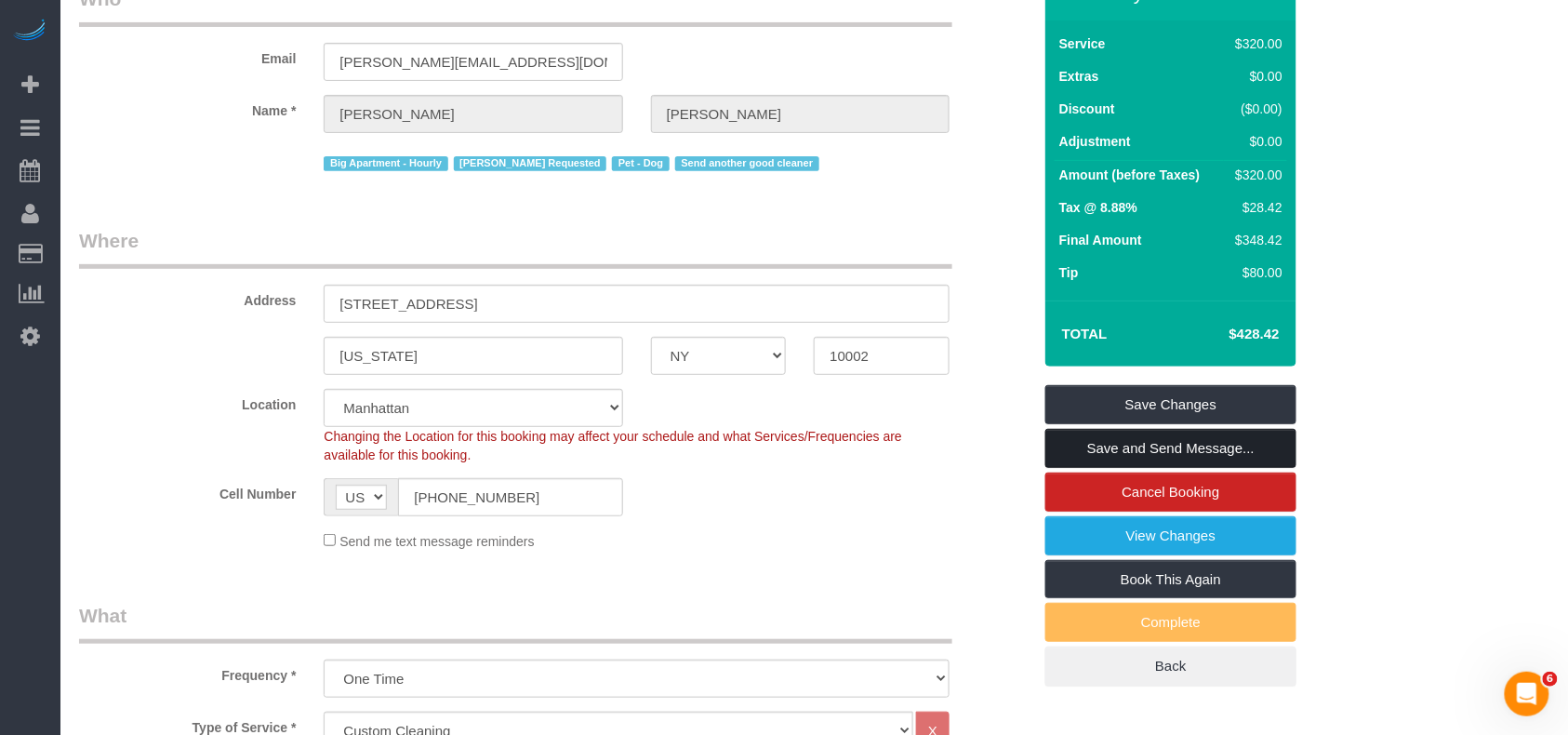
click at [1136, 446] on link "Save and Send Message..." at bounding box center [1171, 448] width 251 height 39
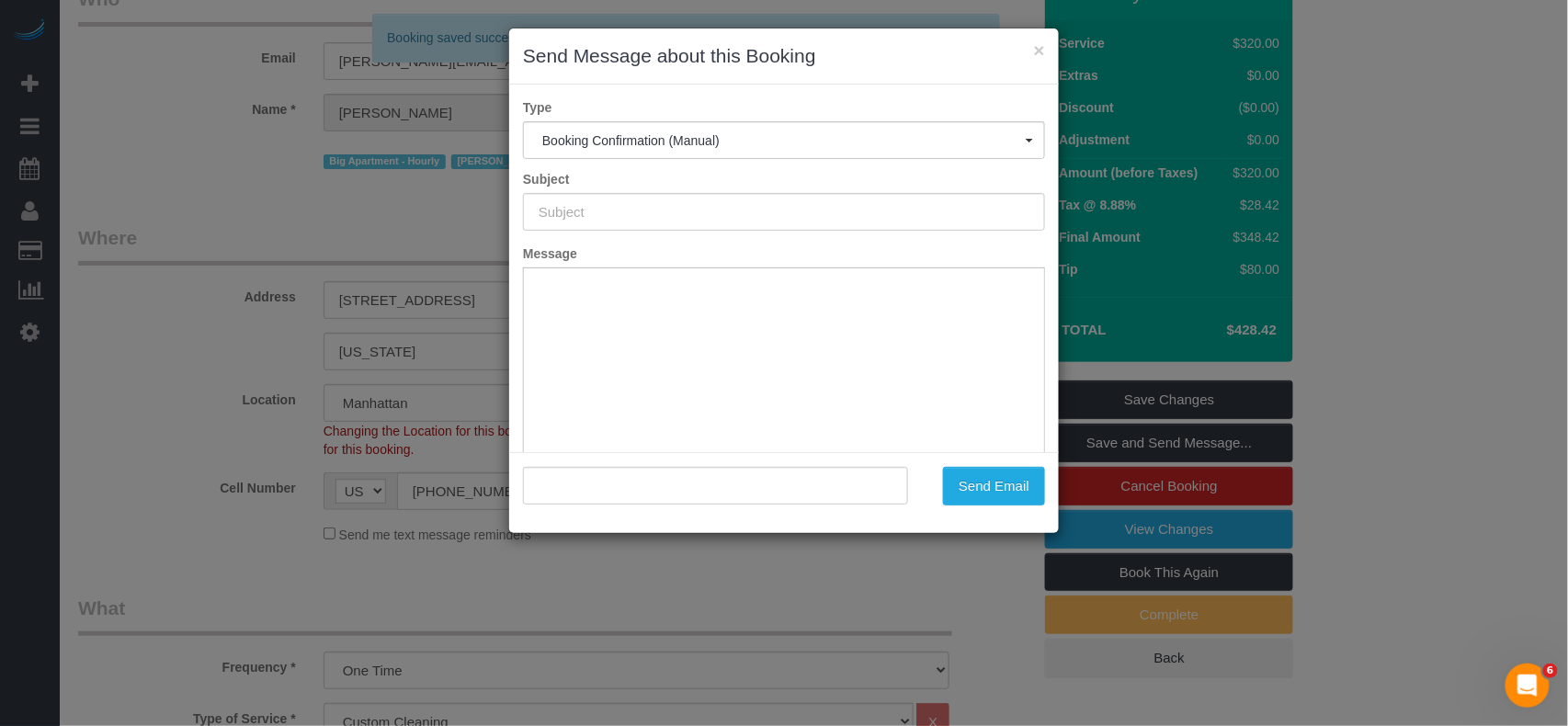
type input "Cleaning Confirmed for 08/29/2025 at 12:30pm"
type input ""Jeffrey Rogers" <jeffrey@cry.nyc>"
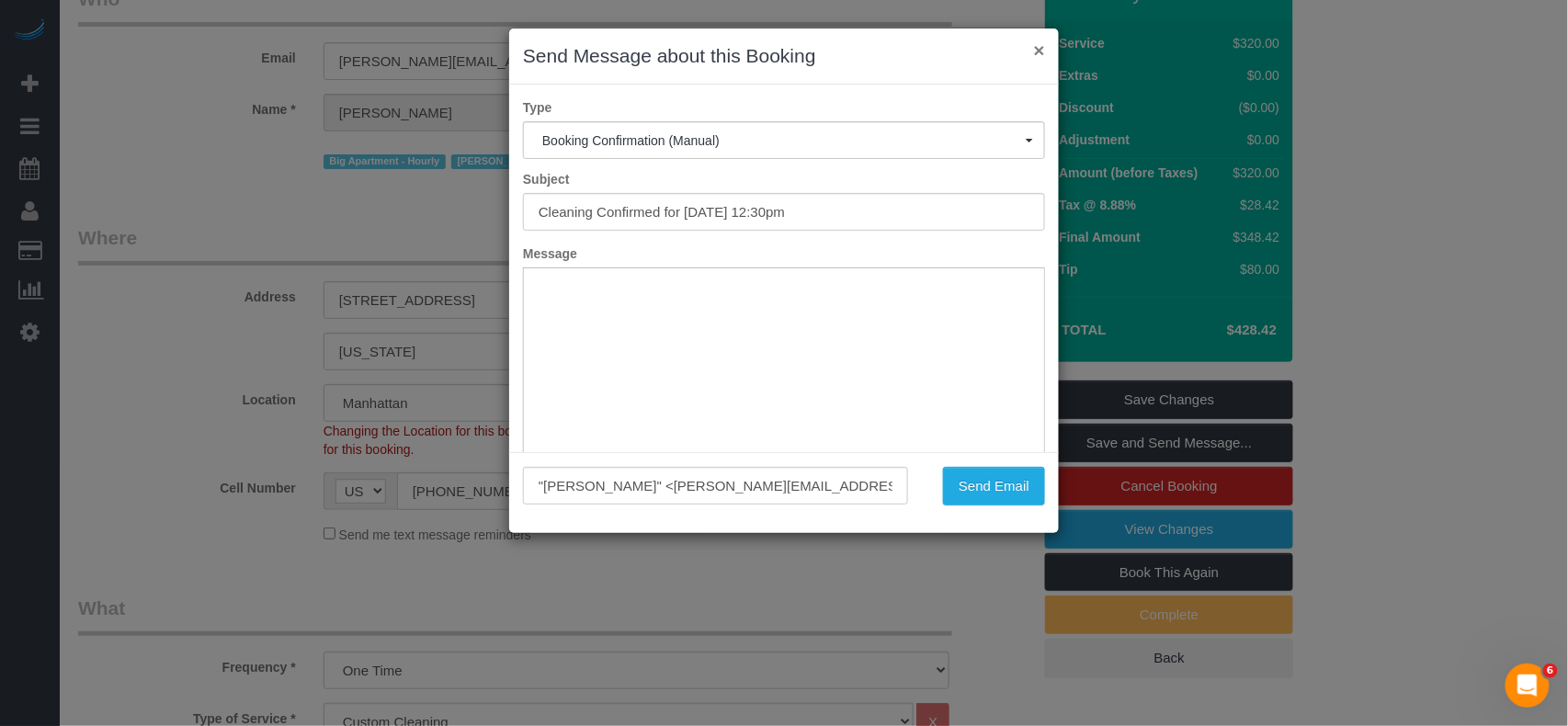
click at [1035, 49] on button "×" at bounding box center [1039, 50] width 11 height 20
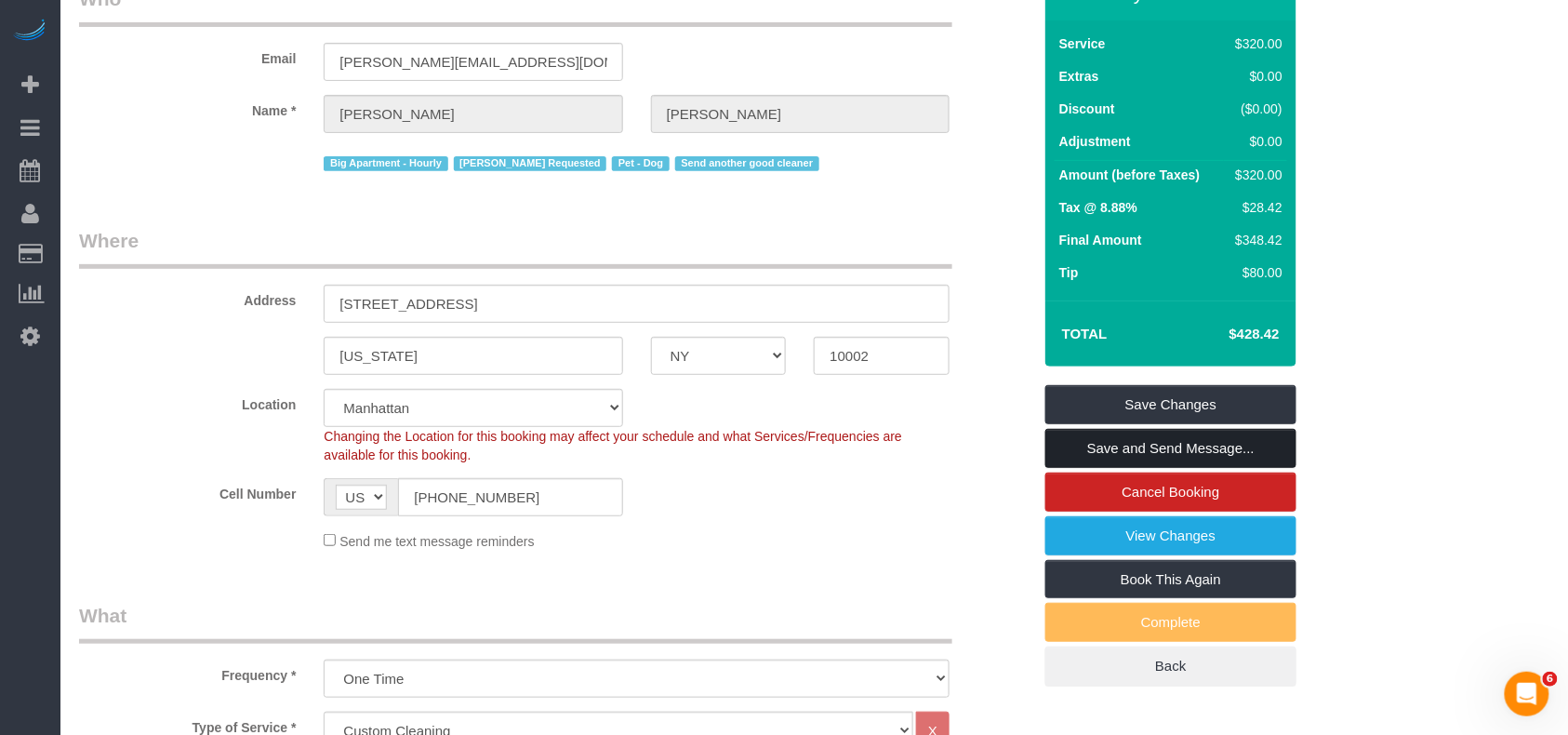
click at [1138, 451] on link "Save and Send Message..." at bounding box center [1171, 448] width 251 height 39
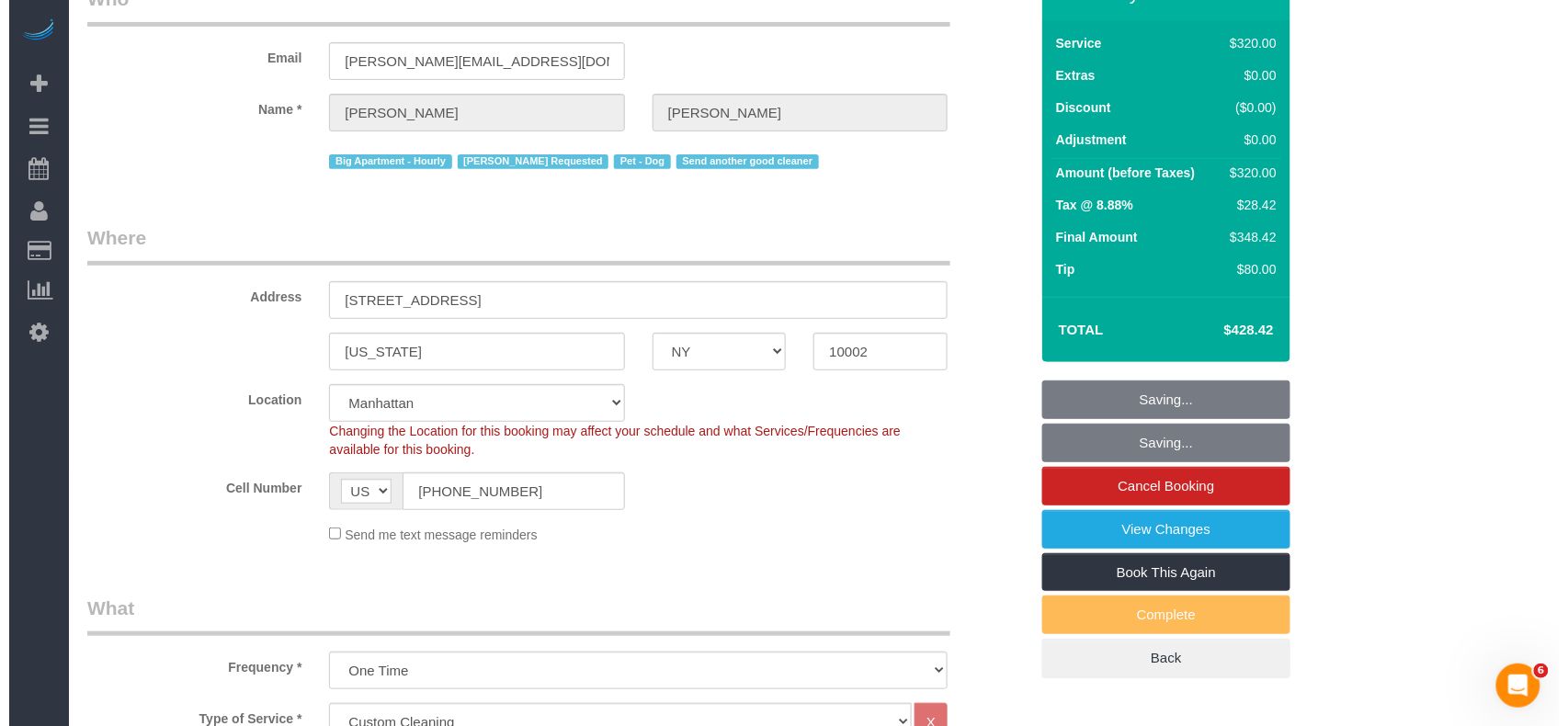
scroll to position [0, 0]
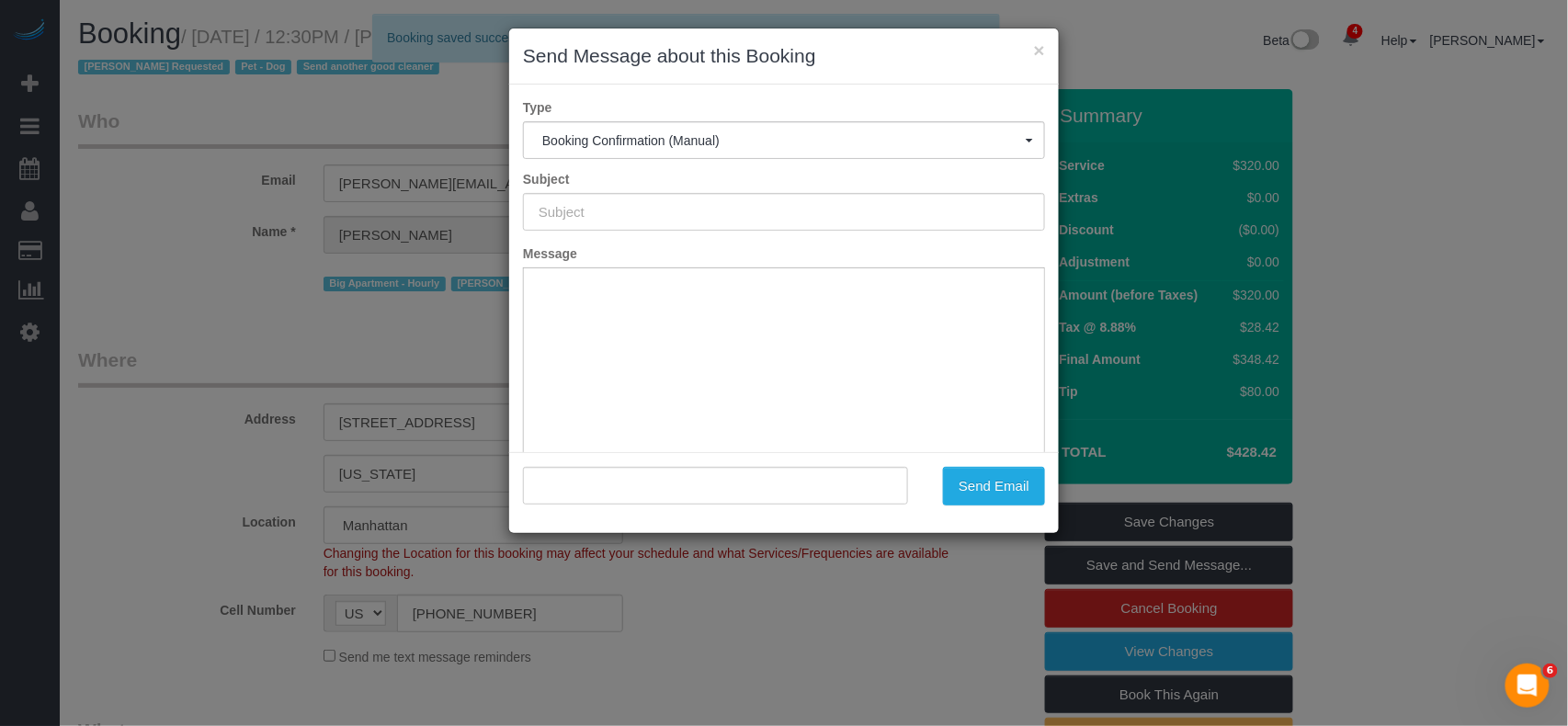
type input "Cleaning Confirmed for 08/29/2025 at 12:30pm"
type input ""Jeffrey Rogers" <jeffrey@cry.nyc>"
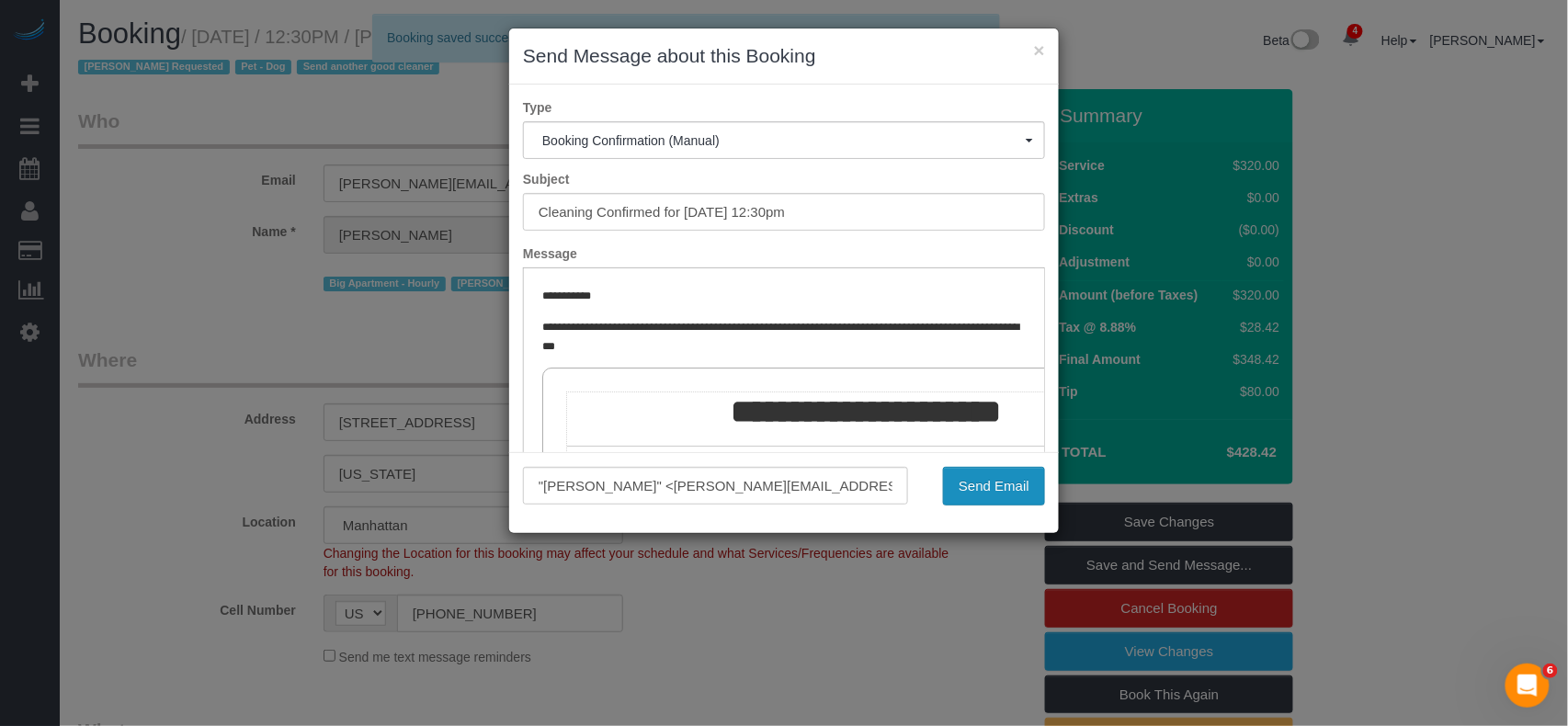
click at [1012, 481] on button "Send Email" at bounding box center [994, 486] width 102 height 38
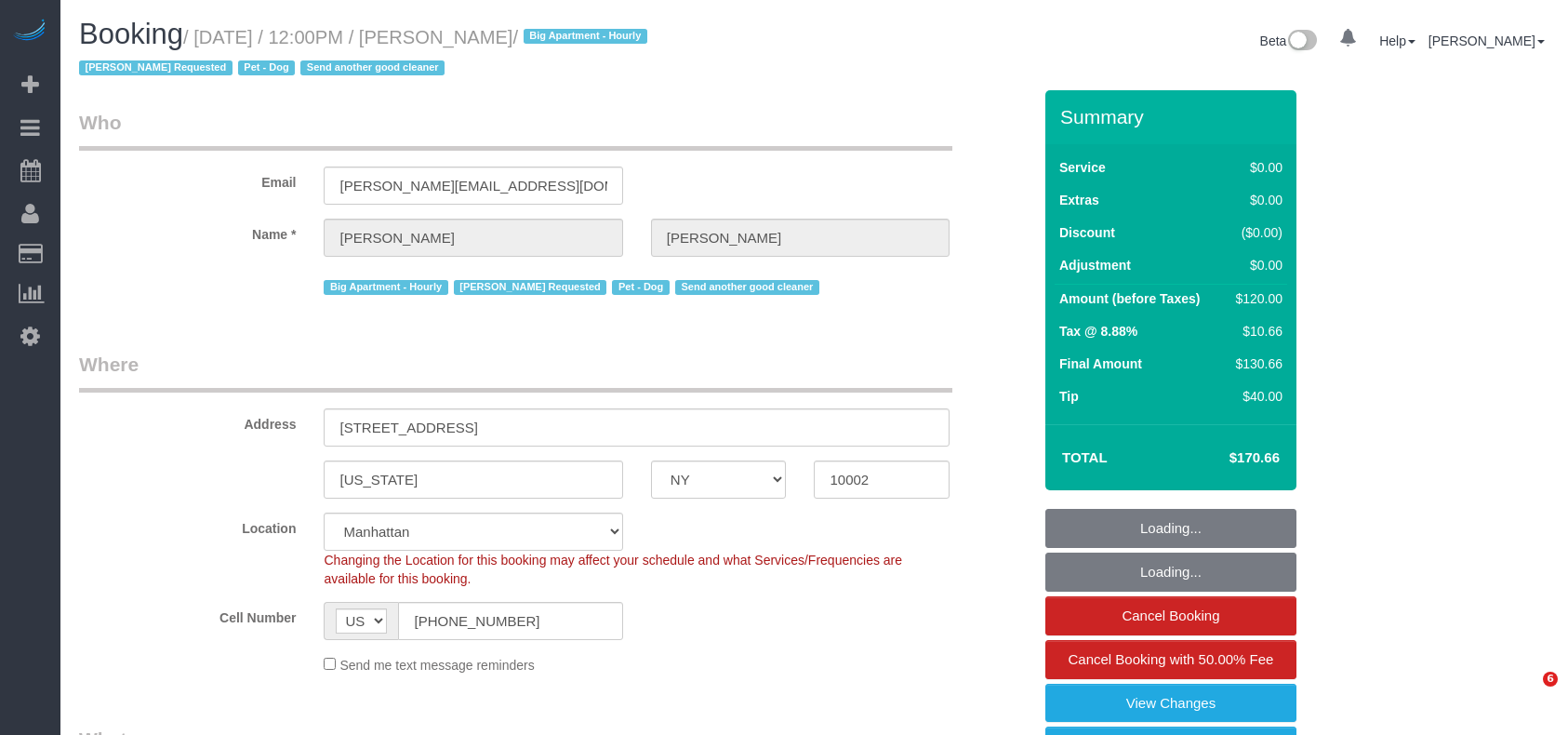
select select "NY"
select select "spot1"
select select "number:59"
select select "number:75"
select select "number:13"
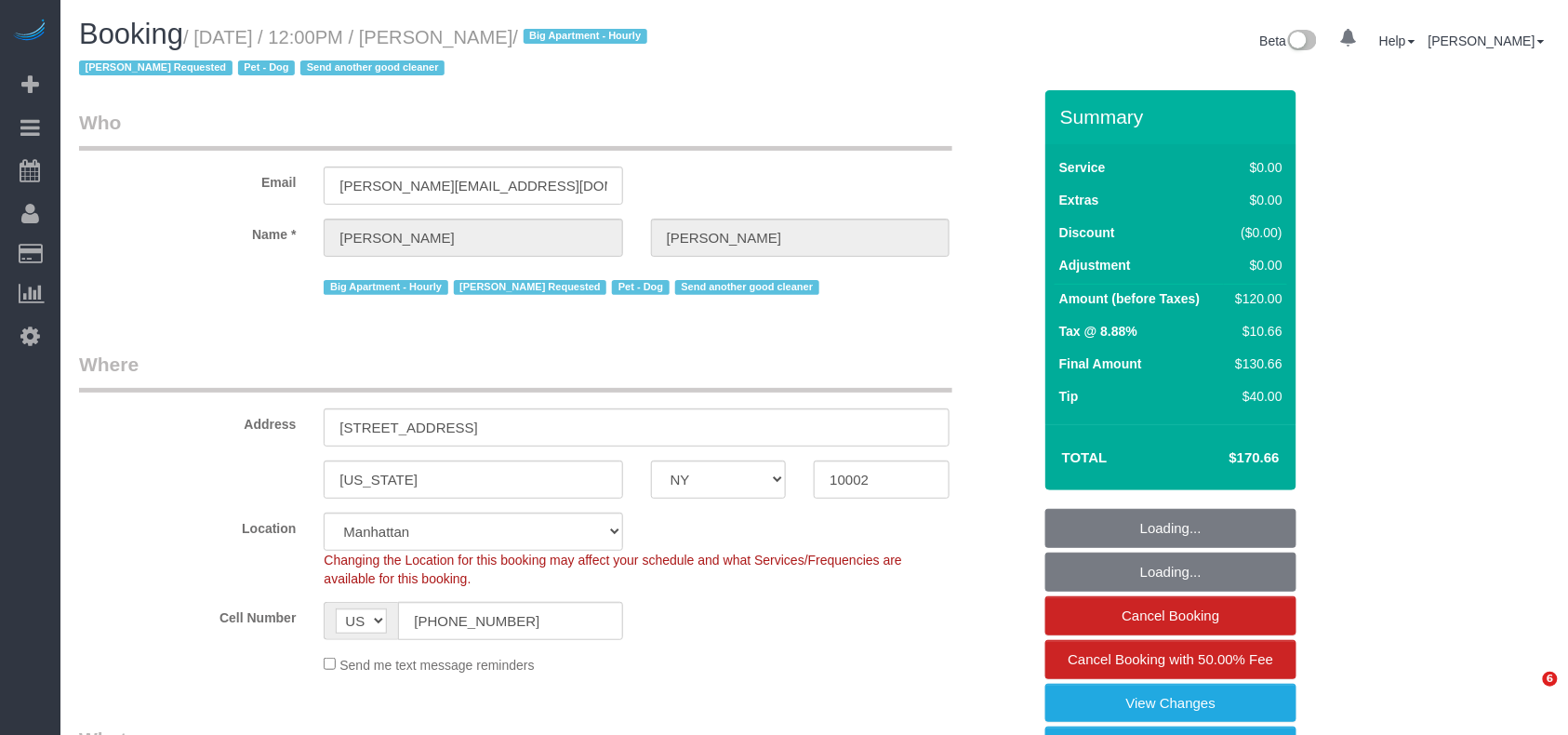
select select "number:5"
select select "object:1230"
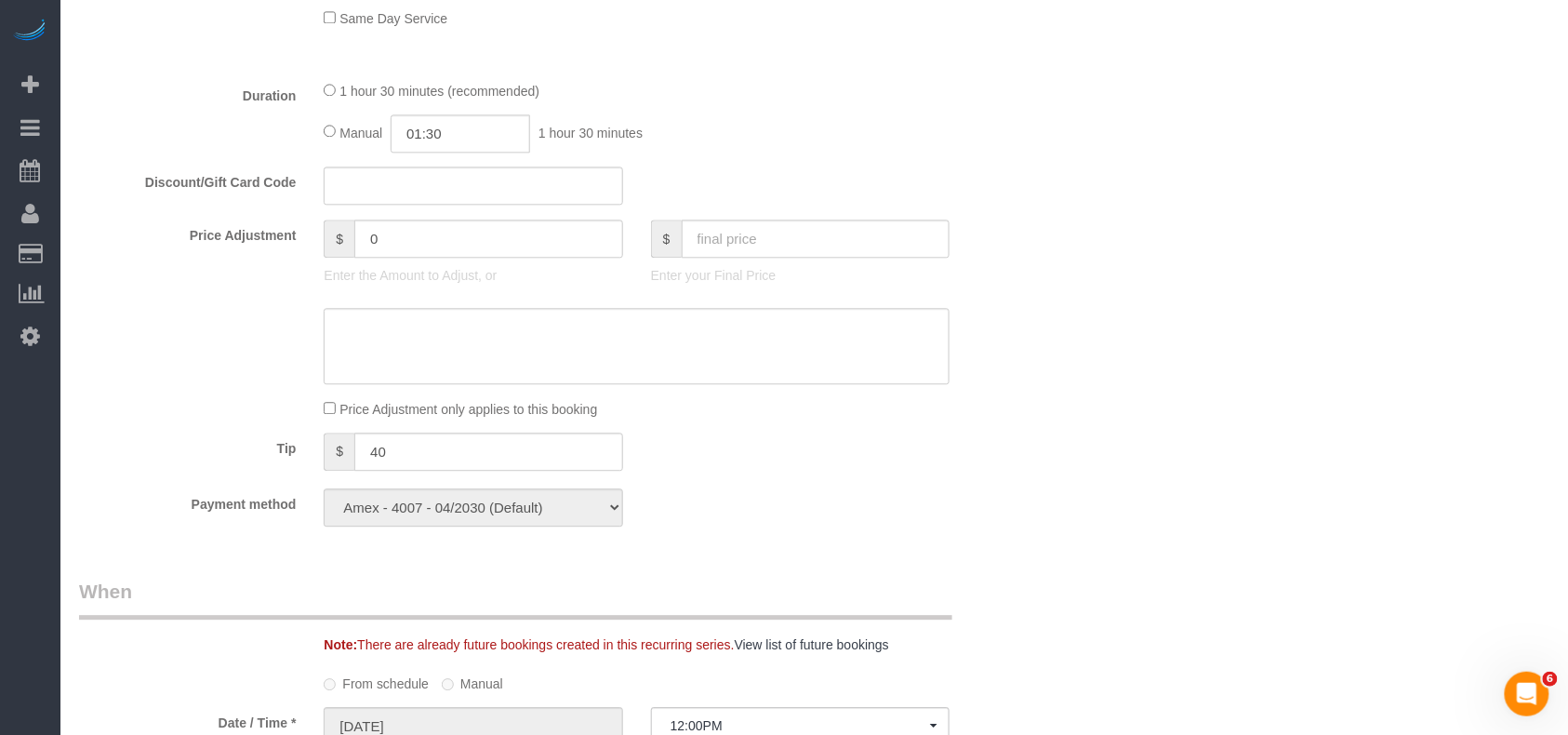
scroll to position [1278, 0]
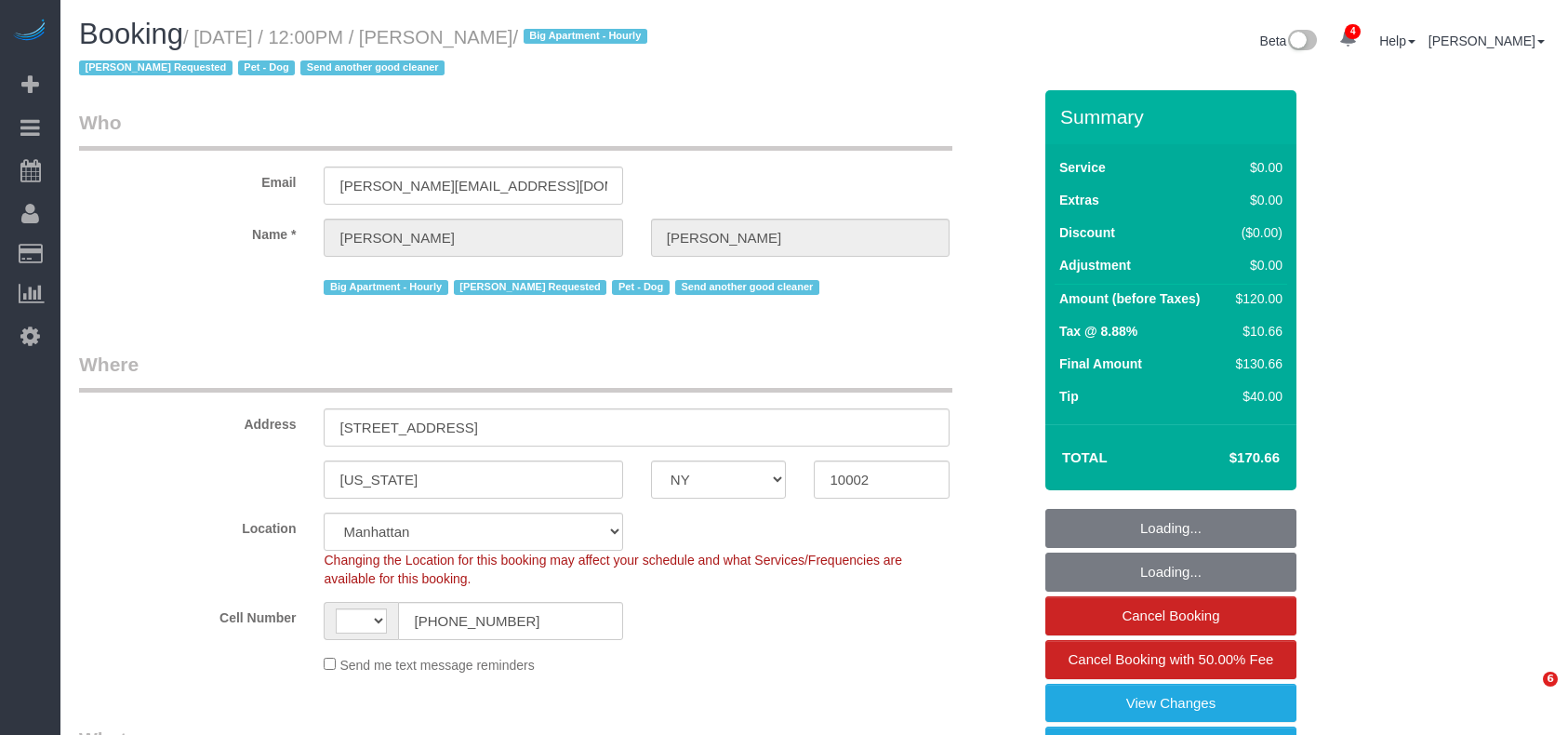
select select "NY"
select select "number:59"
select select "number:75"
select select "number:13"
select select "number:5"
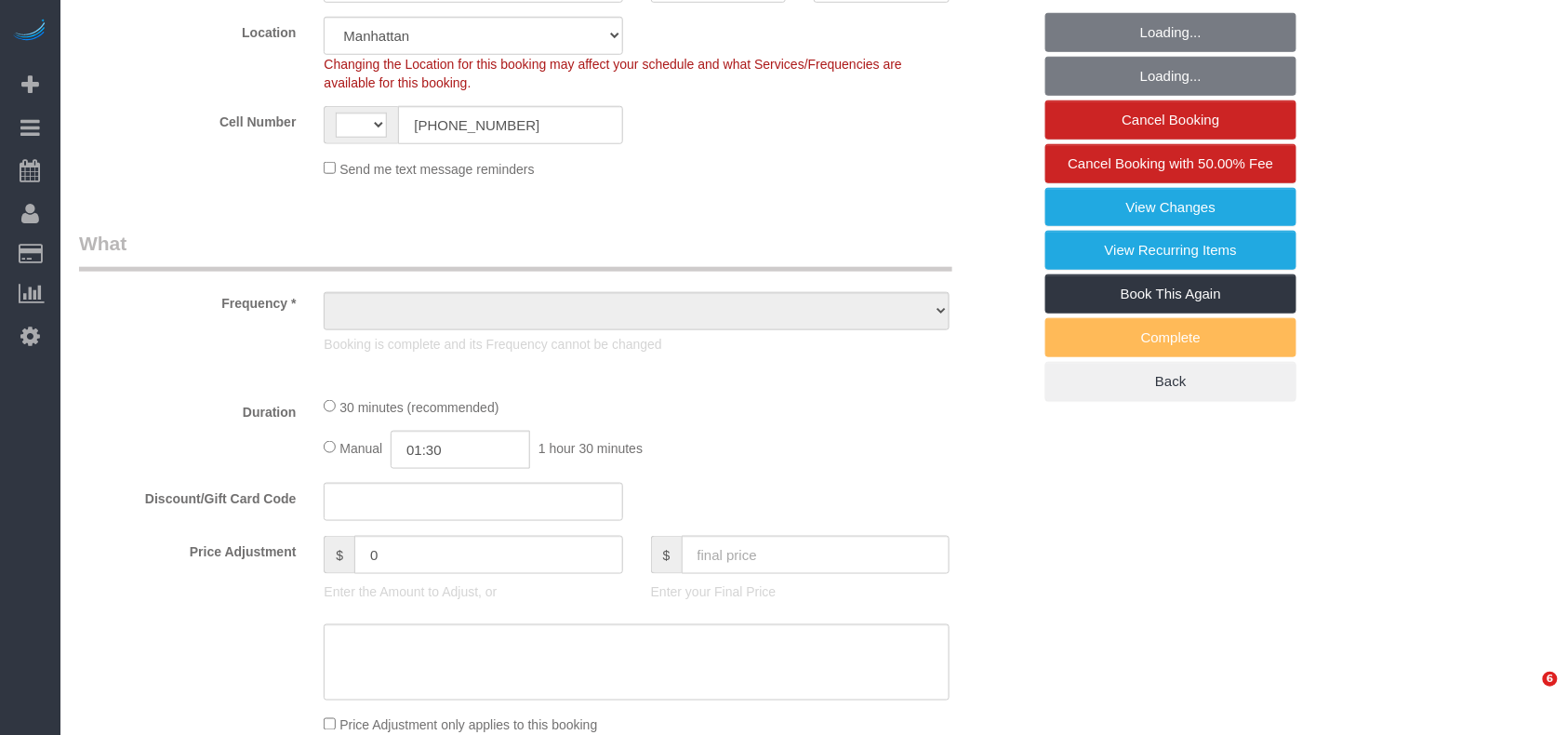
select select "string:[GEOGRAPHIC_DATA]"
select select "string:stripe-pm_1RnPJq4VGloSiKo7PgNCzlxG"
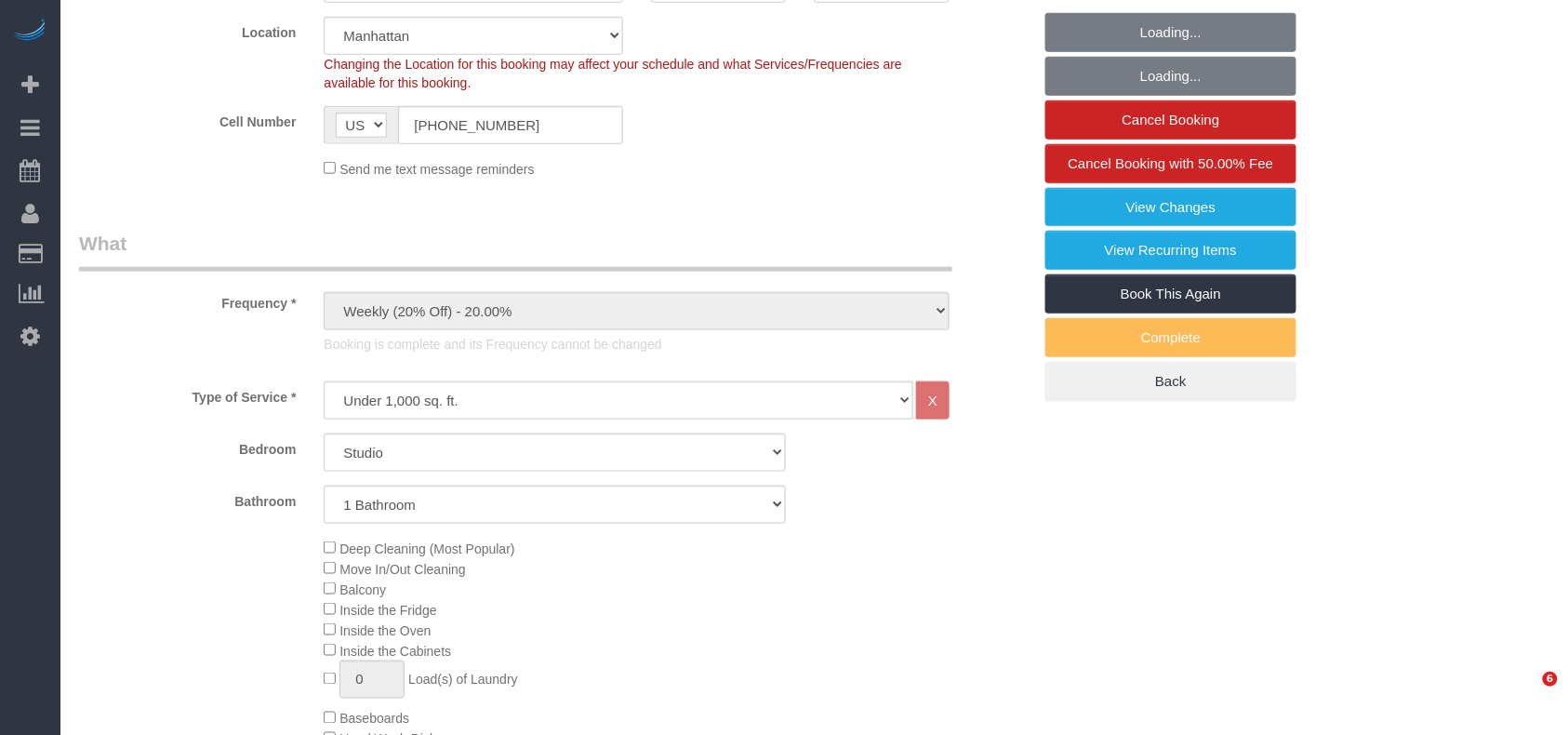
select select "object:1336"
select select "spot1"
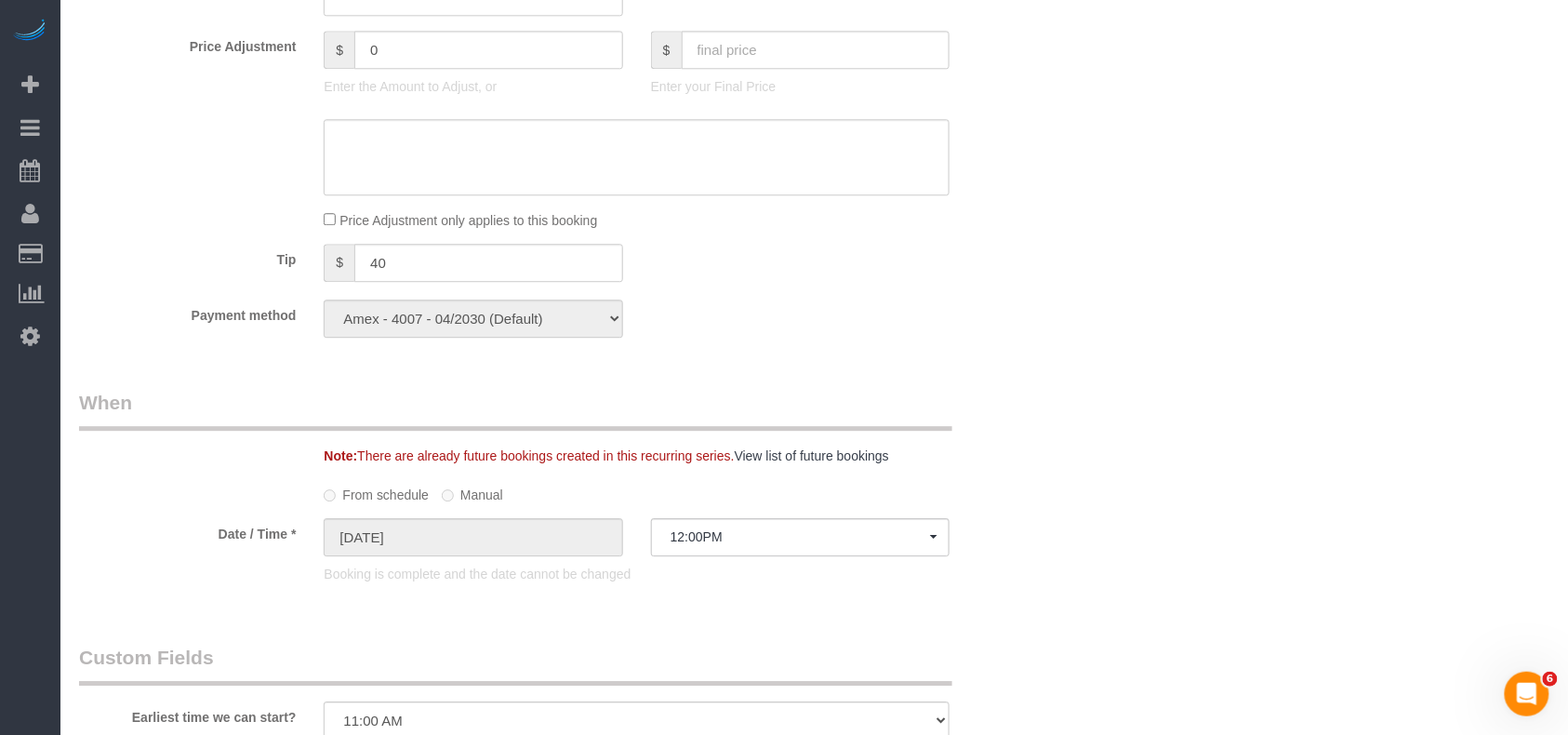
scroll to position [496, 0]
